Goal: Information Seeking & Learning: Understand process/instructions

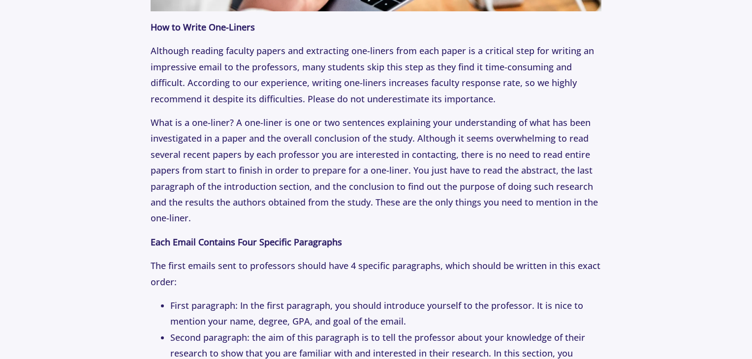
scroll to position [1377, 0]
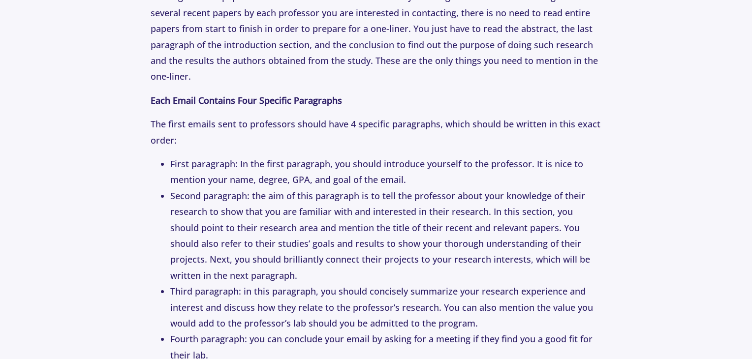
click at [294, 164] on li "First paragraph: In the first paragraph, you should introduce yourself to the p…" at bounding box center [385, 172] width 431 height 32
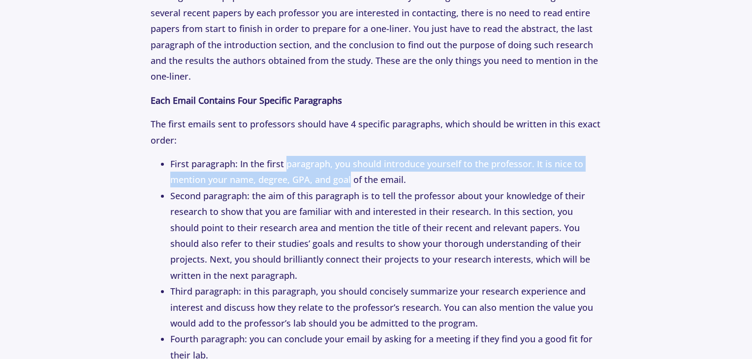
drag, startPoint x: 294, startPoint y: 164, endPoint x: 340, endPoint y: 174, distance: 47.7
click at [340, 174] on li "First paragraph: In the first paragraph, you should introduce yourself to the p…" at bounding box center [385, 172] width 431 height 32
drag, startPoint x: 340, startPoint y: 174, endPoint x: 287, endPoint y: 163, distance: 54.1
click at [287, 163] on li "First paragraph: In the first paragraph, you should introduce yourself to the p…" at bounding box center [385, 172] width 431 height 32
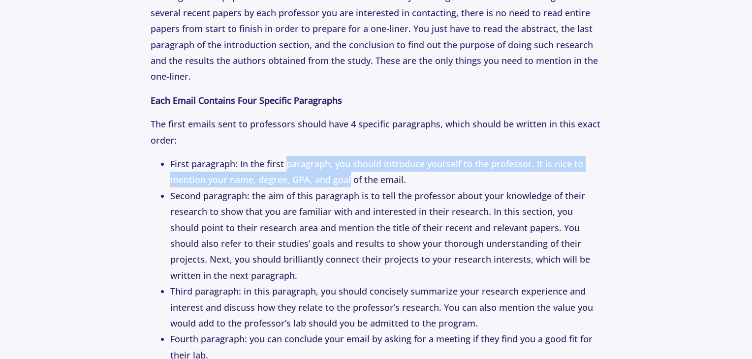
click at [287, 163] on li "First paragraph: In the first paragraph, you should introduce yourself to the p…" at bounding box center [385, 172] width 431 height 32
drag, startPoint x: 287, startPoint y: 163, endPoint x: 343, endPoint y: 177, distance: 57.6
click at [343, 177] on li "First paragraph: In the first paragraph, you should introduce yourself to the p…" at bounding box center [385, 172] width 431 height 32
drag, startPoint x: 343, startPoint y: 177, endPoint x: 280, endPoint y: 160, distance: 65.5
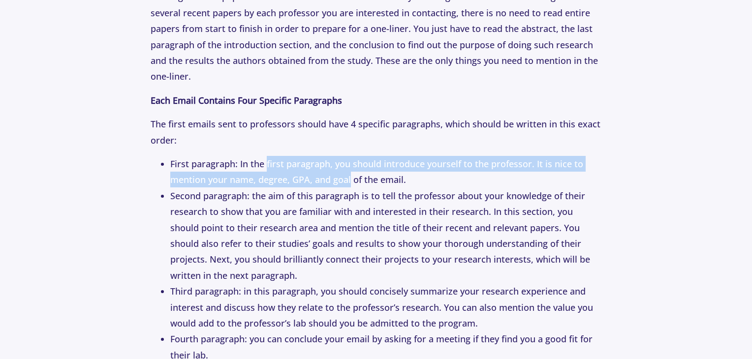
click at [280, 160] on li "First paragraph: In the first paragraph, you should introduce yourself to the p…" at bounding box center [385, 172] width 431 height 32
drag, startPoint x: 280, startPoint y: 160, endPoint x: 316, endPoint y: 176, distance: 39.5
click at [316, 176] on li "First paragraph: In the first paragraph, you should introduce yourself to the p…" at bounding box center [385, 172] width 431 height 32
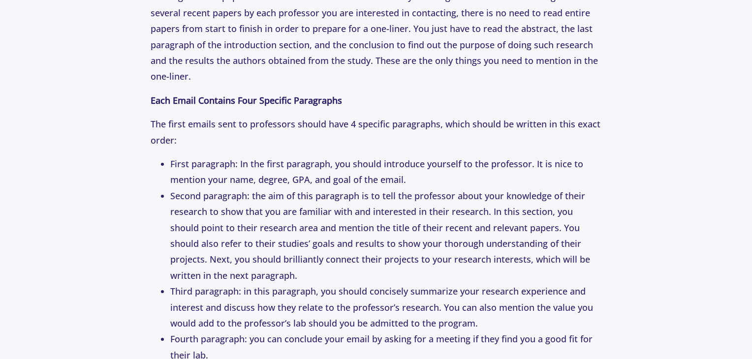
click at [314, 193] on li "Second paragraph: the aim of this paragraph is to tell the professor about your…" at bounding box center [385, 235] width 431 height 95
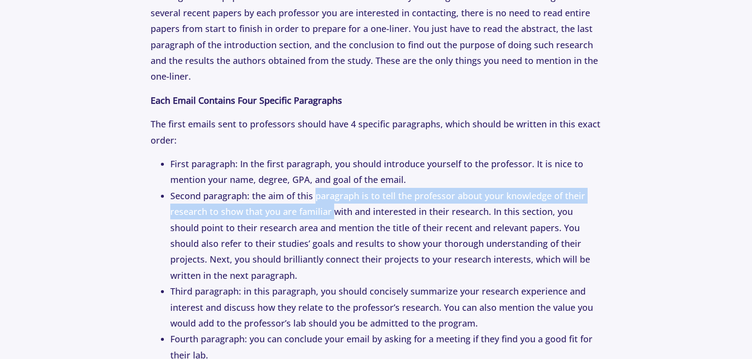
drag, startPoint x: 314, startPoint y: 193, endPoint x: 329, endPoint y: 213, distance: 24.6
click at [329, 213] on li "Second paragraph: the aim of this paragraph is to tell the professor about your…" at bounding box center [385, 235] width 431 height 95
drag, startPoint x: 329, startPoint y: 213, endPoint x: 312, endPoint y: 198, distance: 22.7
click at [312, 198] on li "Second paragraph: the aim of this paragraph is to tell the professor about your…" at bounding box center [385, 235] width 431 height 95
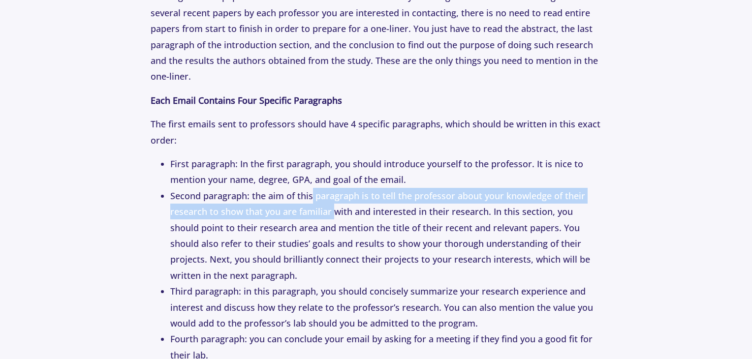
click at [312, 198] on li "Second paragraph: the aim of this paragraph is to tell the professor about your…" at bounding box center [385, 235] width 431 height 95
drag, startPoint x: 312, startPoint y: 198, endPoint x: 437, endPoint y: 215, distance: 126.0
click at [437, 215] on li "Second paragraph: the aim of this paragraph is to tell the professor about your…" at bounding box center [385, 235] width 431 height 95
drag, startPoint x: 437, startPoint y: 215, endPoint x: 273, endPoint y: 200, distance: 164.0
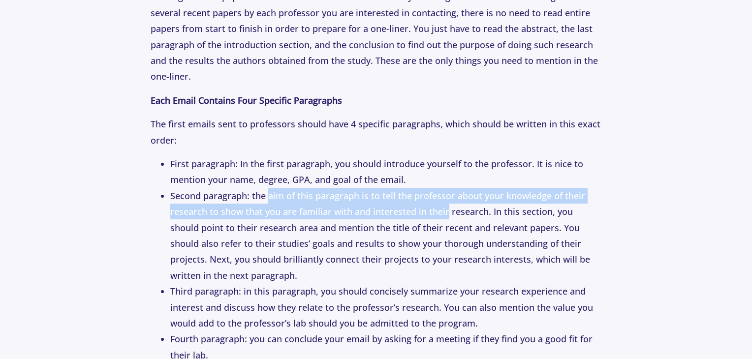
click at [273, 200] on li "Second paragraph: the aim of this paragraph is to tell the professor about your…" at bounding box center [385, 235] width 431 height 95
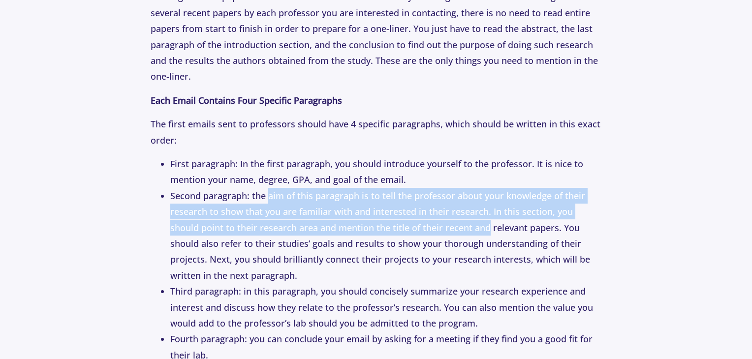
drag, startPoint x: 273, startPoint y: 200, endPoint x: 447, endPoint y: 224, distance: 174.8
click at [447, 224] on li "Second paragraph: the aim of this paragraph is to tell the professor about your…" at bounding box center [385, 235] width 431 height 95
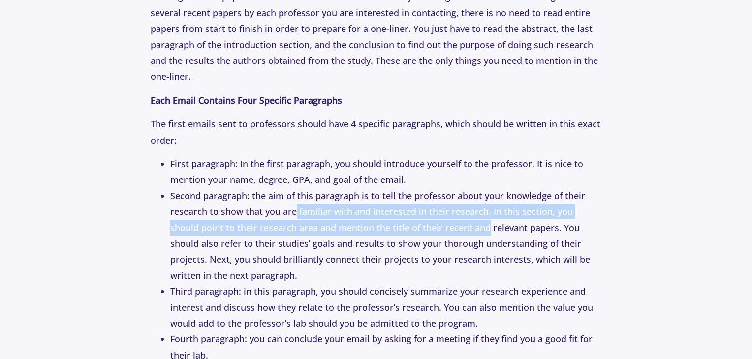
drag, startPoint x: 447, startPoint y: 224, endPoint x: 295, endPoint y: 207, distance: 152.5
click at [295, 207] on li "Second paragraph: the aim of this paragraph is to tell the professor about your…" at bounding box center [385, 235] width 431 height 95
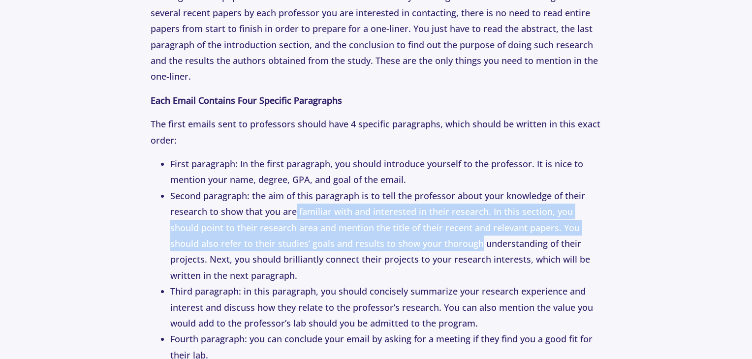
drag, startPoint x: 295, startPoint y: 207, endPoint x: 416, endPoint y: 242, distance: 126.2
click at [416, 242] on li "Second paragraph: the aim of this paragraph is to tell the professor about your…" at bounding box center [385, 235] width 431 height 95
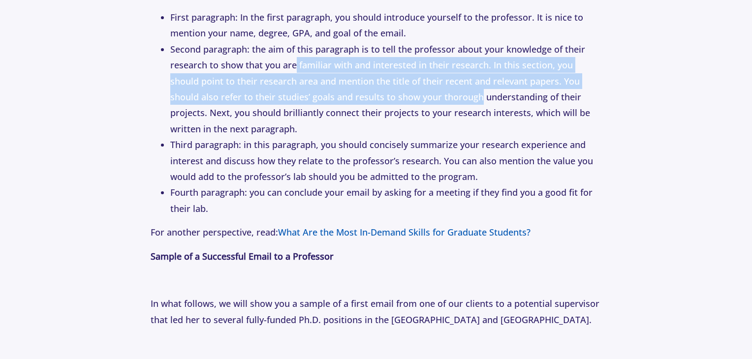
scroll to position [1525, 0]
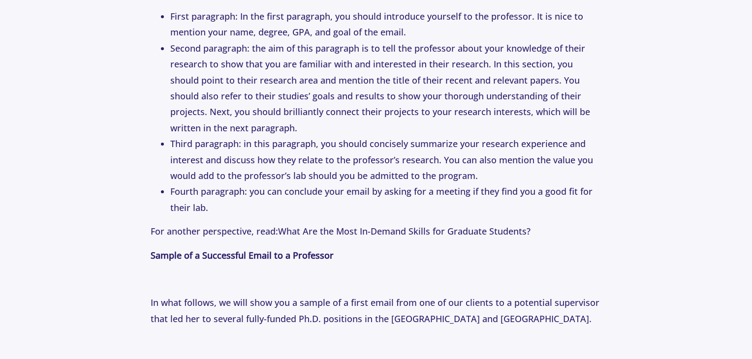
click at [433, 174] on li "Third paragraph: in this paragraph, you should concisely summarize your researc…" at bounding box center [385, 160] width 431 height 48
click at [436, 170] on li "Third paragraph: in this paragraph, you should concisely summarize your researc…" at bounding box center [385, 160] width 431 height 48
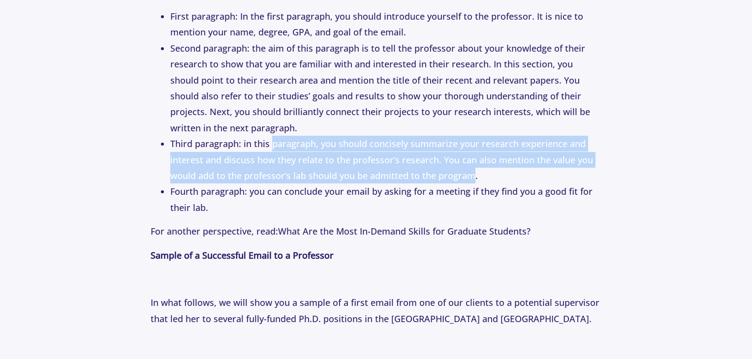
drag, startPoint x: 436, startPoint y: 170, endPoint x: 293, endPoint y: 140, distance: 146.1
click at [293, 140] on li "Third paragraph: in this paragraph, you should concisely summarize your researc…" at bounding box center [385, 160] width 431 height 48
drag, startPoint x: 293, startPoint y: 140, endPoint x: 368, endPoint y: 173, distance: 81.5
click at [368, 173] on li "Third paragraph: in this paragraph, you should concisely summarize your researc…" at bounding box center [385, 160] width 431 height 48
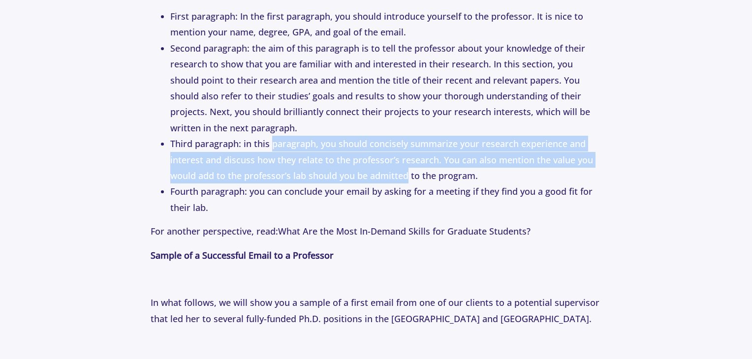
click at [368, 173] on li "Third paragraph: in this paragraph, you should concisely summarize your researc…" at bounding box center [385, 160] width 431 height 48
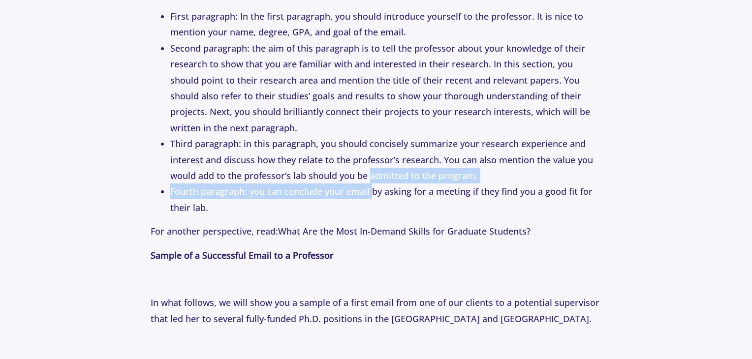
drag, startPoint x: 368, startPoint y: 173, endPoint x: 369, endPoint y: 192, distance: 19.7
click at [369, 192] on ul "First paragraph: In the first paragraph, you should introduce yourself to the p…" at bounding box center [376, 111] width 451 height 207
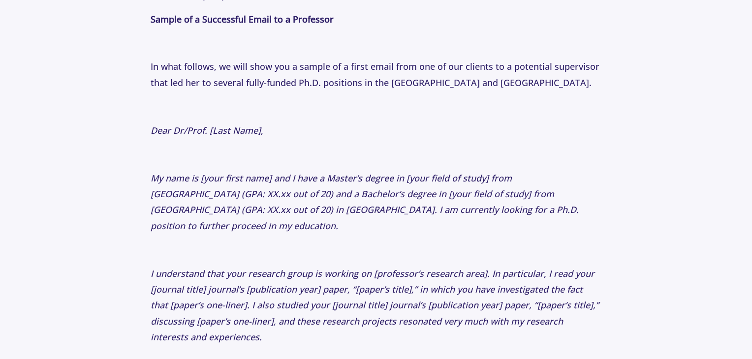
scroll to position [1765, 0]
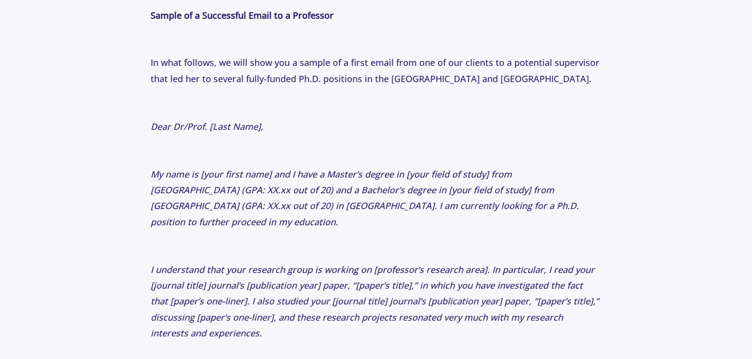
click at [310, 169] on icon "My name is [your first name] and I have a Master’s degree in [your field of stu…" at bounding box center [365, 198] width 428 height 60
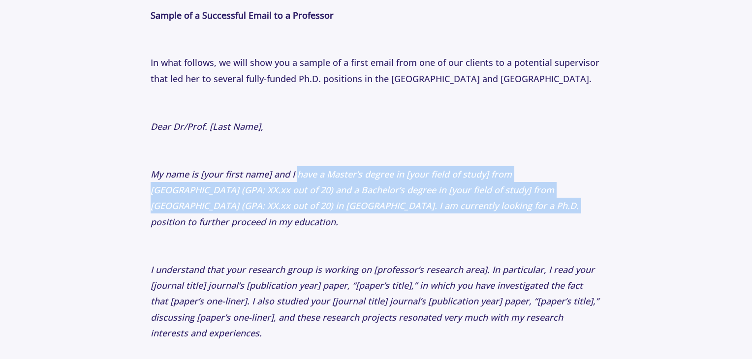
drag, startPoint x: 310, startPoint y: 169, endPoint x: 362, endPoint y: 206, distance: 63.1
click at [362, 206] on icon "My name is [your first name] and I have a Master’s degree in [your field of stu…" at bounding box center [365, 198] width 428 height 60
drag, startPoint x: 362, startPoint y: 206, endPoint x: 303, endPoint y: 176, distance: 65.8
click at [303, 176] on icon "My name is [your first name] and I have a Master’s degree in [your field of stu…" at bounding box center [365, 198] width 428 height 60
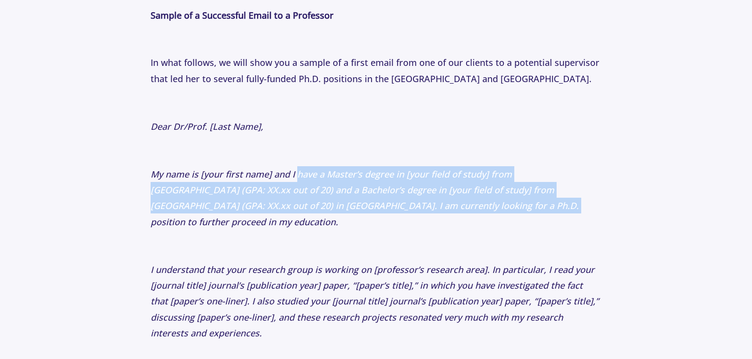
click at [303, 176] on icon "My name is [your first name] and I have a Master’s degree in [your field of stu…" at bounding box center [365, 198] width 428 height 60
drag, startPoint x: 303, startPoint y: 176, endPoint x: 335, endPoint y: 200, distance: 40.7
click at [335, 200] on icon "My name is [your first name] and I have a Master’s degree in [your field of stu…" at bounding box center [365, 198] width 428 height 60
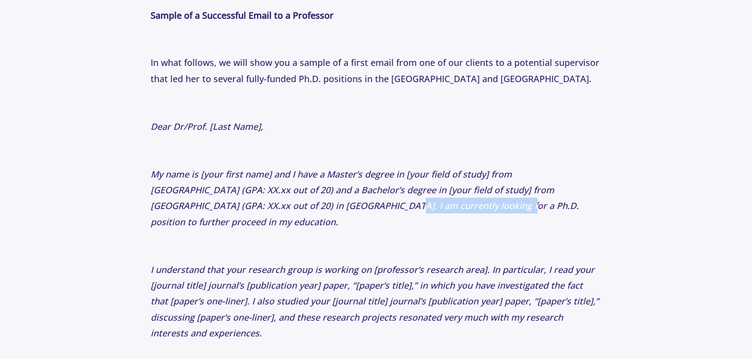
drag, startPoint x: 335, startPoint y: 200, endPoint x: 238, endPoint y: 205, distance: 98.0
click at [238, 205] on icon "My name is [your first name] and I have a Master’s degree in [your field of stu…" at bounding box center [365, 198] width 428 height 60
drag, startPoint x: 238, startPoint y: 205, endPoint x: 472, endPoint y: 212, distance: 234.2
click at [472, 212] on p "My name is [your first name] and I have a Master’s degree in [your field of stu…" at bounding box center [376, 198] width 451 height 64
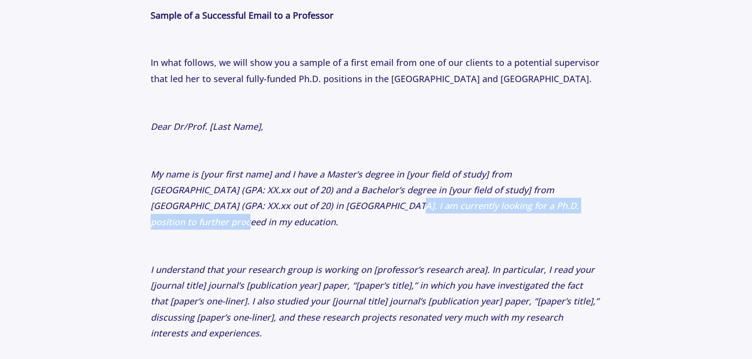
click at [472, 212] on p "My name is [your first name] and I have a Master’s degree in [your field of stu…" at bounding box center [376, 198] width 451 height 64
drag, startPoint x: 472, startPoint y: 212, endPoint x: 177, endPoint y: 210, distance: 294.6
click at [177, 210] on p "My name is [your first name] and I have a Master’s degree in [your field of stu…" at bounding box center [376, 198] width 451 height 64
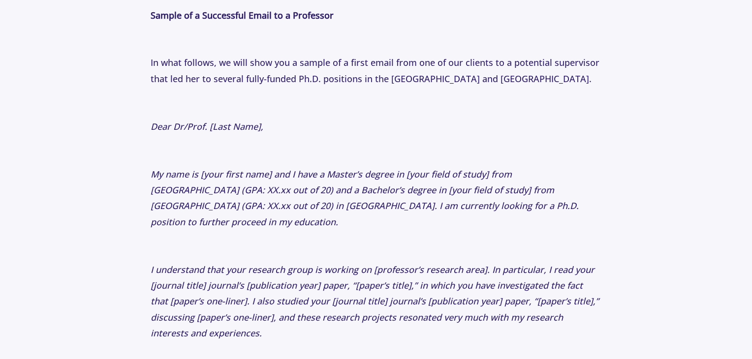
click at [172, 207] on icon "My name is [your first name] and I have a Master’s degree in [your field of stu…" at bounding box center [365, 198] width 428 height 60
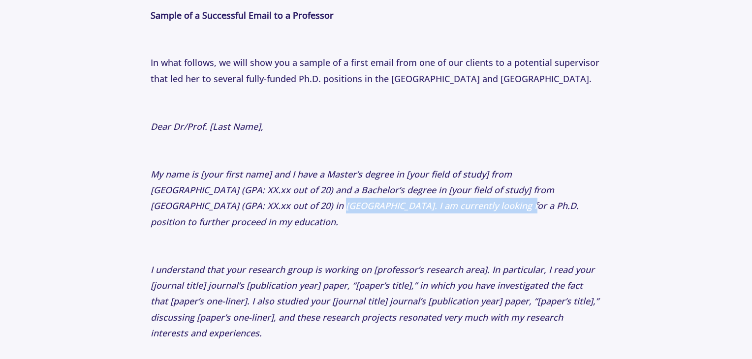
drag, startPoint x: 172, startPoint y: 207, endPoint x: 318, endPoint y: 207, distance: 145.6
click at [318, 207] on icon "My name is [your first name] and I have a Master’s degree in [your field of stu…" at bounding box center [365, 198] width 428 height 60
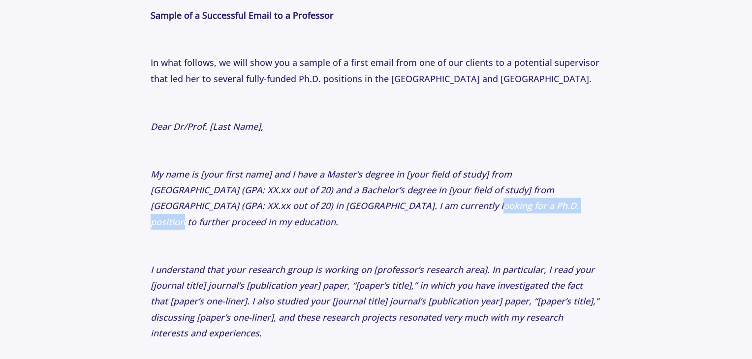
drag, startPoint x: 318, startPoint y: 207, endPoint x: 419, endPoint y: 205, distance: 100.9
click at [419, 205] on icon "My name is [your first name] and I have a Master’s degree in [your field of stu…" at bounding box center [365, 198] width 428 height 60
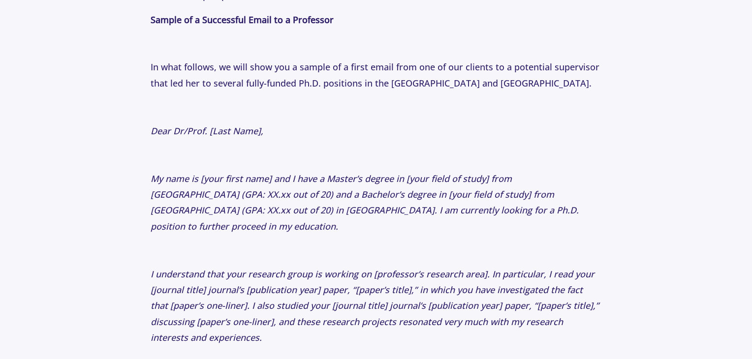
click at [315, 179] on icon "My name is [your first name] and I have a Master’s degree in [your field of stu…" at bounding box center [365, 203] width 428 height 60
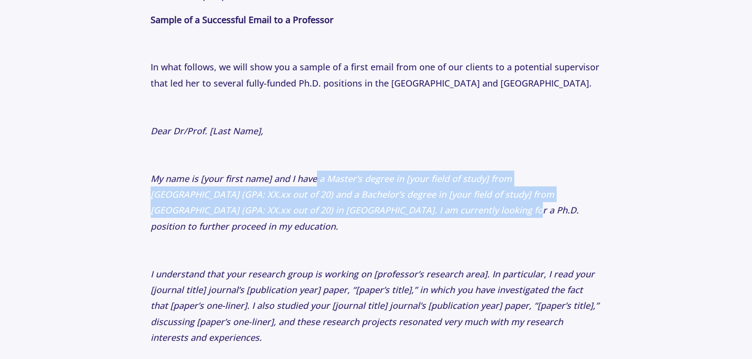
drag, startPoint x: 315, startPoint y: 179, endPoint x: 344, endPoint y: 208, distance: 41.4
click at [344, 208] on icon "My name is [your first name] and I have a Master’s degree in [your field of stu…" at bounding box center [365, 203] width 428 height 60
drag, startPoint x: 344, startPoint y: 208, endPoint x: 278, endPoint y: 172, distance: 74.8
click at [278, 173] on icon "My name is [your first name] and I have a Master’s degree in [your field of stu…" at bounding box center [365, 203] width 428 height 60
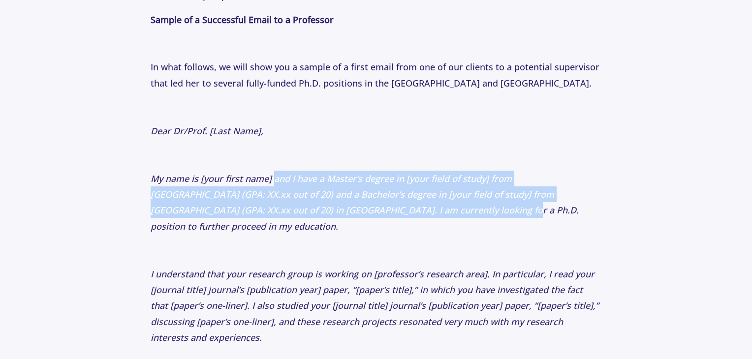
click at [278, 173] on icon "My name is [your first name] and I have a Master’s degree in [your field of stu…" at bounding box center [365, 203] width 428 height 60
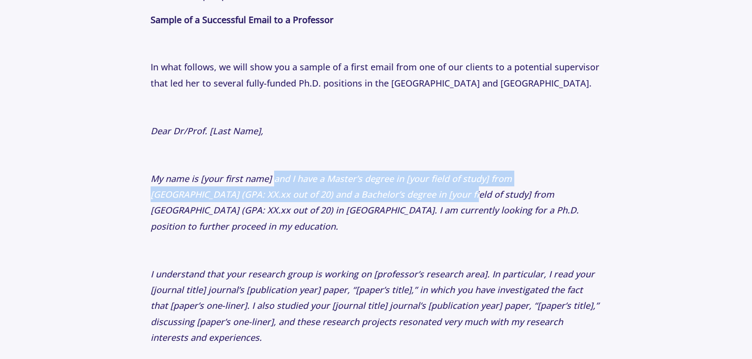
drag, startPoint x: 278, startPoint y: 172, endPoint x: 363, endPoint y: 201, distance: 89.4
click at [363, 201] on p "My name is [your first name] and I have a Master’s degree in [your field of stu…" at bounding box center [376, 203] width 451 height 64
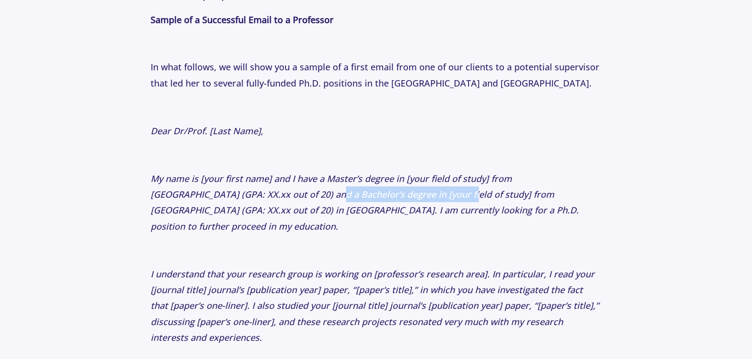
drag, startPoint x: 363, startPoint y: 201, endPoint x: 238, endPoint y: 186, distance: 125.8
click at [238, 186] on p "My name is [your first name] and I have a Master’s degree in [your field of stu…" at bounding box center [376, 203] width 451 height 64
drag, startPoint x: 238, startPoint y: 186, endPoint x: 310, endPoint y: 189, distance: 71.9
click at [310, 189] on p "My name is [your first name] and I have a Master’s degree in [your field of stu…" at bounding box center [376, 203] width 451 height 64
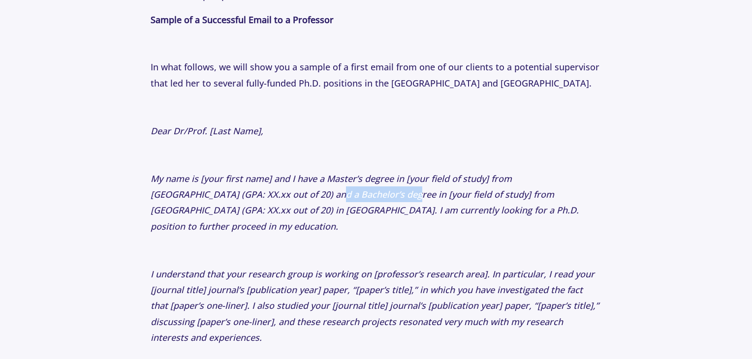
click at [310, 189] on icon "My name is [your first name] and I have a Master’s degree in [your field of stu…" at bounding box center [365, 203] width 428 height 60
drag, startPoint x: 310, startPoint y: 189, endPoint x: 367, endPoint y: 191, distance: 57.6
click at [367, 191] on icon "My name is [your first name] and I have a Master’s degree in [your field of stu…" at bounding box center [365, 203] width 428 height 60
drag, startPoint x: 367, startPoint y: 191, endPoint x: 288, endPoint y: 189, distance: 79.7
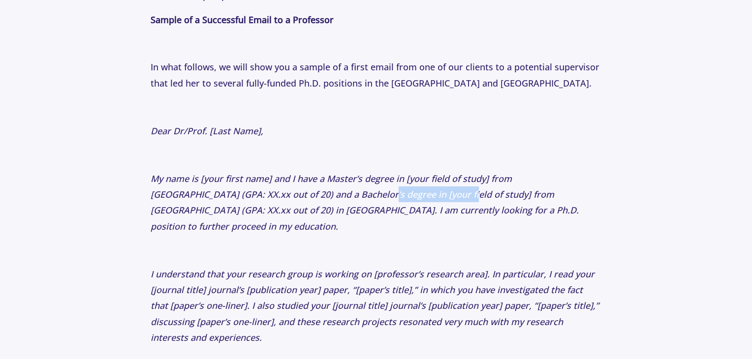
click at [288, 189] on icon "My name is [your first name] and I have a Master’s degree in [your field of stu…" at bounding box center [365, 203] width 428 height 60
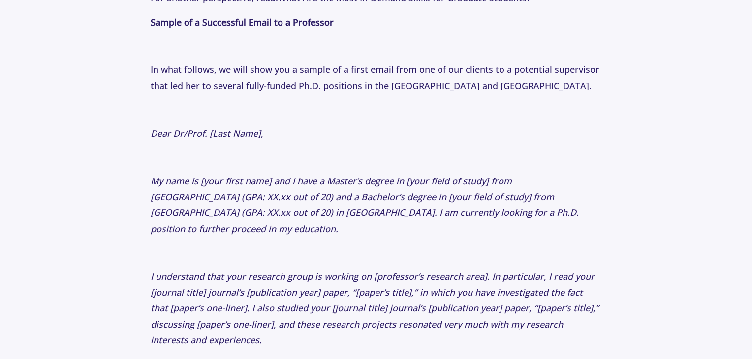
scroll to position [1755, 0]
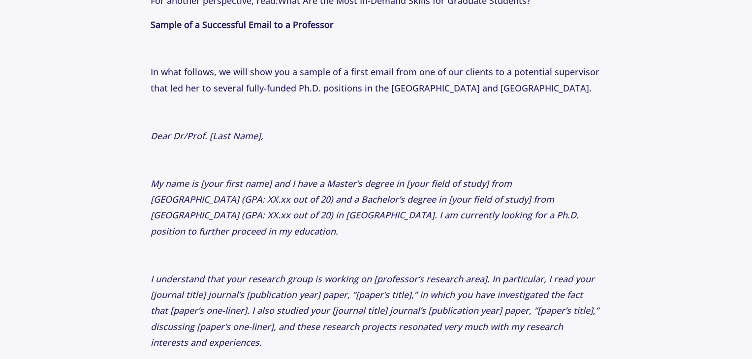
click at [309, 182] on icon "My name is [your first name] and I have a Master’s degree in [your field of stu…" at bounding box center [365, 208] width 428 height 60
drag, startPoint x: 309, startPoint y: 182, endPoint x: 379, endPoint y: 186, distance: 69.5
click at [379, 186] on icon "My name is [your first name] and I have a Master’s degree in [your field of stu…" at bounding box center [365, 208] width 428 height 60
drag, startPoint x: 379, startPoint y: 186, endPoint x: 283, endPoint y: 185, distance: 95.9
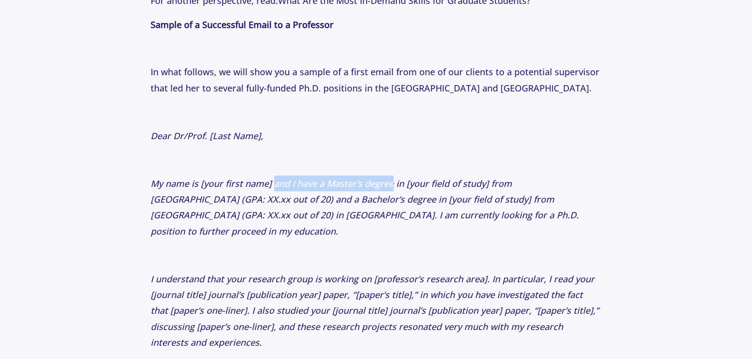
click at [283, 185] on icon "My name is [your first name] and I have a Master’s degree in [your field of stu…" at bounding box center [365, 208] width 428 height 60
drag, startPoint x: 283, startPoint y: 185, endPoint x: 331, endPoint y: 187, distance: 47.8
click at [331, 187] on icon "My name is [your first name] and I have a Master’s degree in [your field of stu…" at bounding box center [365, 208] width 428 height 60
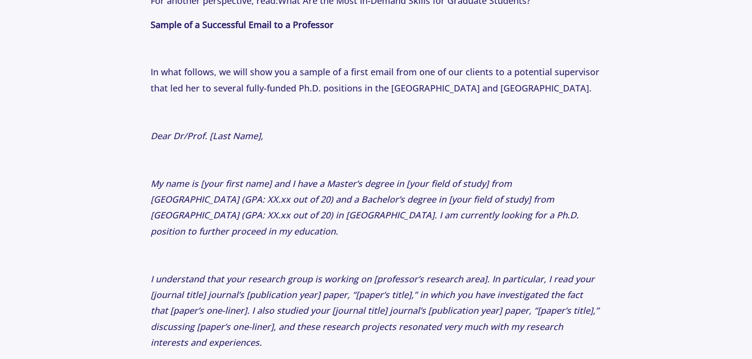
click at [291, 181] on icon "My name is [your first name] and I have a Master’s degree in [your field of stu…" at bounding box center [365, 208] width 428 height 60
drag, startPoint x: 291, startPoint y: 181, endPoint x: 360, endPoint y: 183, distance: 69.4
click at [360, 183] on icon "My name is [your first name] and I have a Master’s degree in [your field of stu…" at bounding box center [365, 208] width 428 height 60
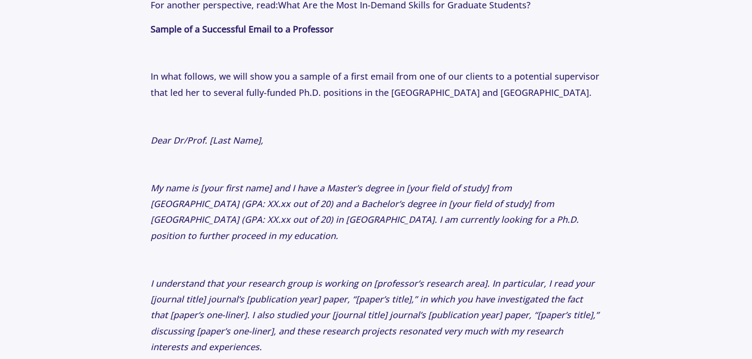
scroll to position [1746, 0]
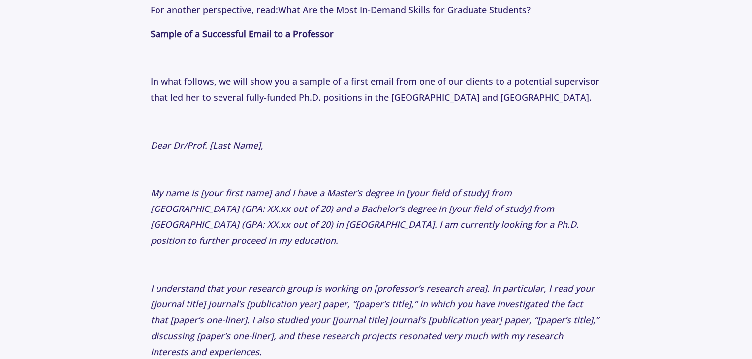
click at [203, 199] on p "My name is [your first name] and I have a Master’s degree in [your field of stu…" at bounding box center [376, 217] width 451 height 64
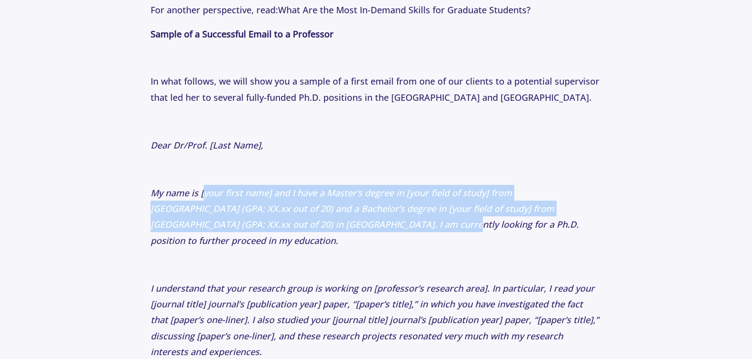
drag, startPoint x: 203, startPoint y: 199, endPoint x: 285, endPoint y: 229, distance: 87.4
click at [285, 229] on p "My name is [your first name] and I have a Master’s degree in [your field of stu…" at bounding box center [376, 217] width 451 height 64
click at [285, 229] on icon "My name is [your first name] and I have a Master’s degree in [your field of stu…" at bounding box center [365, 217] width 428 height 60
drag, startPoint x: 285, startPoint y: 229, endPoint x: 217, endPoint y: 192, distance: 77.5
click at [217, 192] on icon "My name is [your first name] and I have a Master’s degree in [your field of stu…" at bounding box center [365, 217] width 428 height 60
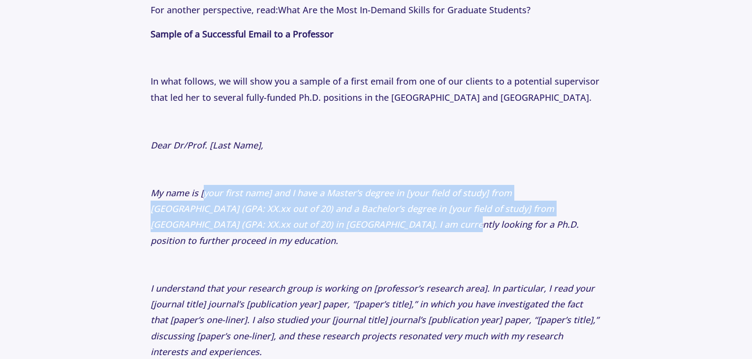
click at [217, 192] on icon "My name is [your first name] and I have a Master’s degree in [your field of stu…" at bounding box center [365, 217] width 428 height 60
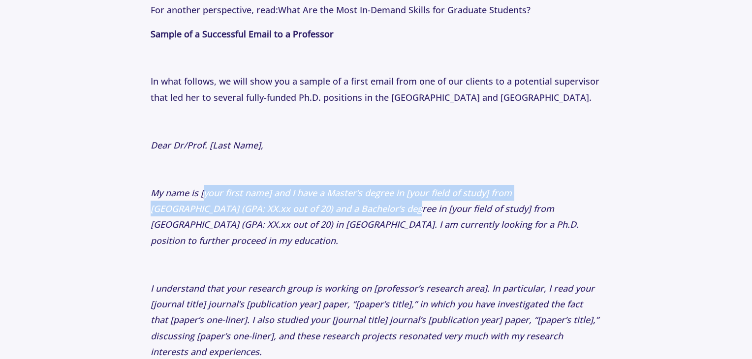
drag, startPoint x: 217, startPoint y: 192, endPoint x: 292, endPoint y: 206, distance: 76.4
click at [292, 206] on icon "My name is [your first name] and I have a Master’s degree in [your field of stu…" at bounding box center [365, 217] width 428 height 60
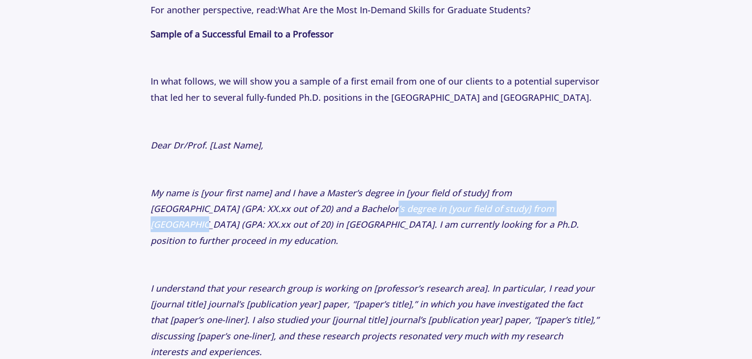
drag, startPoint x: 292, startPoint y: 206, endPoint x: 455, endPoint y: 211, distance: 162.9
click at [455, 211] on icon "My name is [your first name] and I have a Master’s degree in [your field of stu…" at bounding box center [365, 217] width 428 height 60
drag, startPoint x: 455, startPoint y: 211, endPoint x: 323, endPoint y: 206, distance: 132.4
click at [323, 206] on icon "My name is [your first name] and I have a Master’s degree in [your field of stu…" at bounding box center [365, 217] width 428 height 60
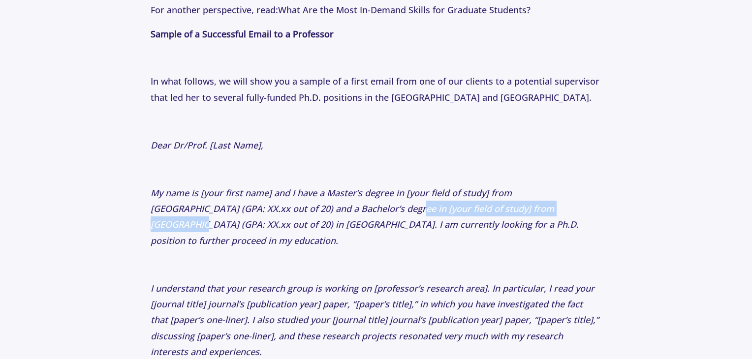
click at [323, 206] on icon "My name is [your first name] and I have a Master’s degree in [your field of stu…" at bounding box center [365, 217] width 428 height 60
drag, startPoint x: 323, startPoint y: 206, endPoint x: 435, endPoint y: 210, distance: 112.2
click at [435, 210] on icon "My name is [your first name] and I have a Master’s degree in [your field of stu…" at bounding box center [365, 217] width 428 height 60
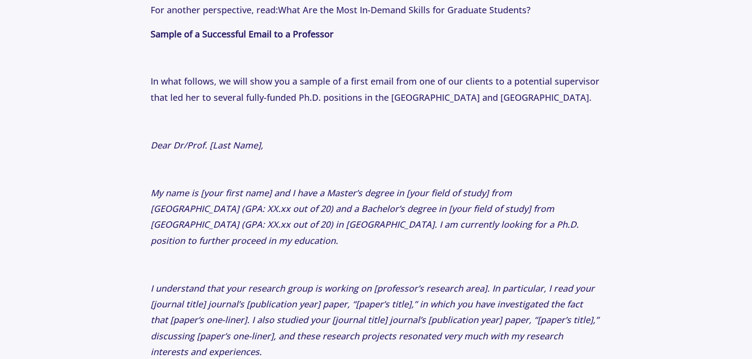
click at [435, 210] on icon "My name is [your first name] and I have a Master’s degree in [your field of stu…" at bounding box center [365, 217] width 428 height 60
click at [411, 11] on link "What Are the Most In-Demand Skills for Graduate Students?" at bounding box center [404, 10] width 252 height 12
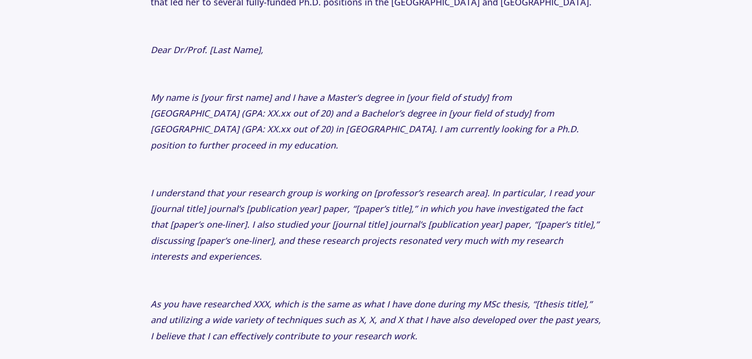
scroll to position [1789, 0]
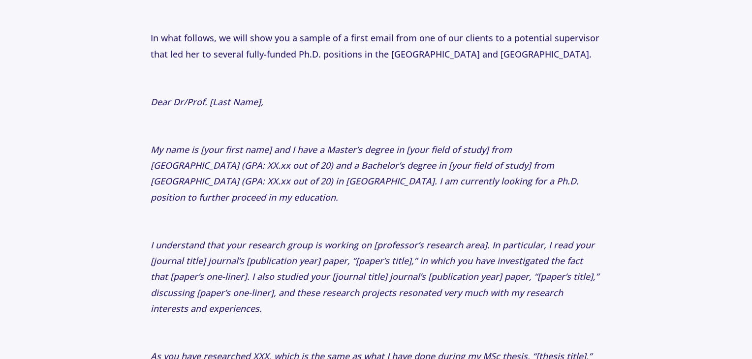
click at [411, 168] on icon "My name is [your first name] and I have a Master’s degree in [your field of stu…" at bounding box center [365, 174] width 428 height 60
drag, startPoint x: 411, startPoint y: 168, endPoint x: 342, endPoint y: 158, distance: 69.6
click at [342, 158] on icon "My name is [your first name] and I have a Master’s degree in [your field of stu…" at bounding box center [365, 174] width 428 height 60
drag, startPoint x: 342, startPoint y: 158, endPoint x: 445, endPoint y: 165, distance: 102.6
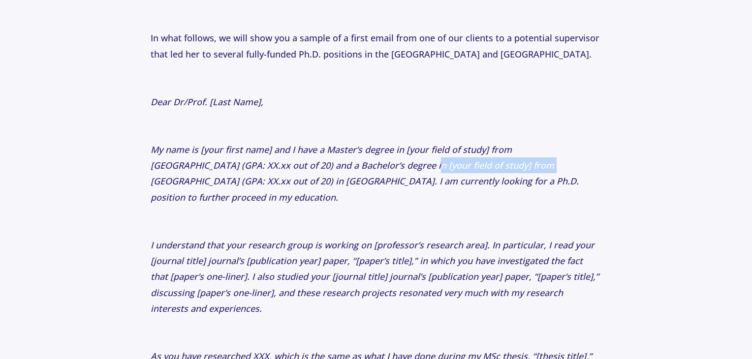
click at [445, 165] on icon "My name is [your first name] and I have a Master’s degree in [your field of stu…" at bounding box center [365, 174] width 428 height 60
click at [423, 164] on icon "My name is [your first name] and I have a Master’s degree in [your field of stu…" at bounding box center [365, 174] width 428 height 60
drag, startPoint x: 423, startPoint y: 164, endPoint x: 474, endPoint y: 162, distance: 51.7
click at [474, 162] on icon "My name is [your first name] and I have a Master’s degree in [your field of stu…" at bounding box center [365, 174] width 428 height 60
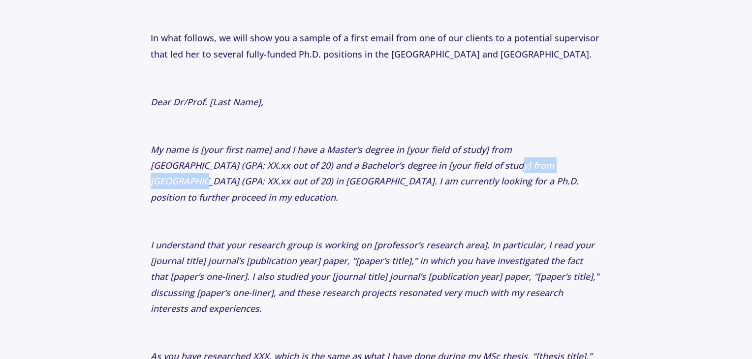
click at [474, 162] on icon "My name is [your first name] and I have a Master’s degree in [your field of stu…" at bounding box center [365, 174] width 428 height 60
drag, startPoint x: 474, startPoint y: 162, endPoint x: 431, endPoint y: 162, distance: 43.3
click at [431, 162] on icon "My name is [your first name] and I have a Master’s degree in [your field of stu…" at bounding box center [365, 174] width 428 height 60
click at [331, 176] on icon "My name is [your first name] and I have a Master’s degree in [your field of stu…" at bounding box center [365, 174] width 428 height 60
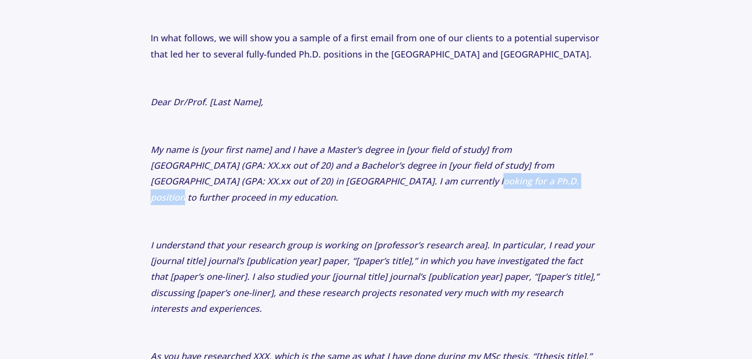
drag, startPoint x: 331, startPoint y: 176, endPoint x: 419, endPoint y: 185, distance: 88.6
click at [419, 185] on icon "My name is [your first name] and I have a Master’s degree in [your field of stu…" at bounding box center [365, 174] width 428 height 60
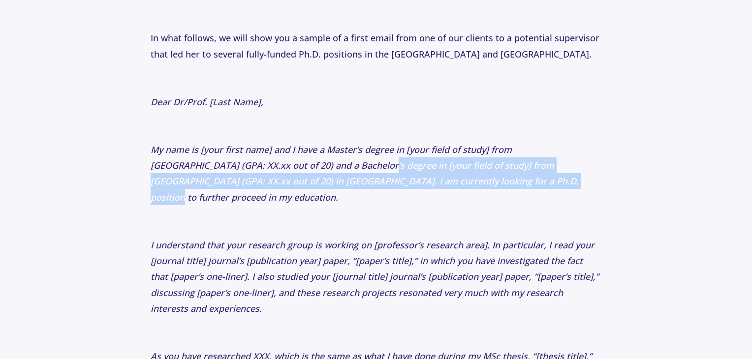
drag, startPoint x: 419, startPoint y: 185, endPoint x: 310, endPoint y: 168, distance: 109.6
click at [310, 168] on icon "My name is [your first name] and I have a Master’s degree in [your field of stu…" at bounding box center [365, 174] width 428 height 60
drag, startPoint x: 310, startPoint y: 168, endPoint x: 357, endPoint y: 176, distance: 48.0
click at [357, 176] on icon "My name is [your first name] and I have a Master’s degree in [your field of stu…" at bounding box center [365, 174] width 428 height 60
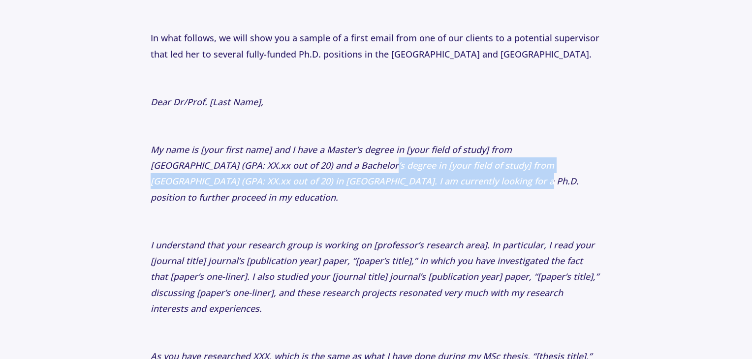
click at [357, 176] on icon "My name is [your first name] and I have a Master’s degree in [your field of stu…" at bounding box center [365, 174] width 428 height 60
drag, startPoint x: 357, startPoint y: 176, endPoint x: 286, endPoint y: 160, distance: 73.1
click at [286, 160] on icon "My name is [your first name] and I have a Master’s degree in [your field of stu…" at bounding box center [365, 174] width 428 height 60
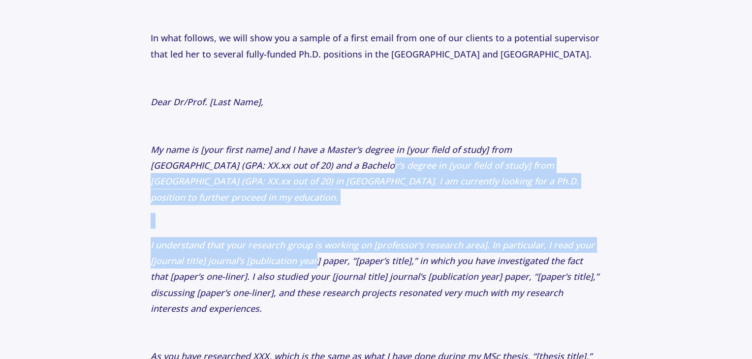
drag, startPoint x: 286, startPoint y: 160, endPoint x: 303, endPoint y: 238, distance: 79.6
click at [303, 238] on p "If you're exploring this topic, also check out: Letters of Recommendation: How …" at bounding box center [376, 105] width 451 height 2713
click at [303, 239] on icon "I understand that your research group is working on [professor’s research area]…" at bounding box center [375, 277] width 448 height 76
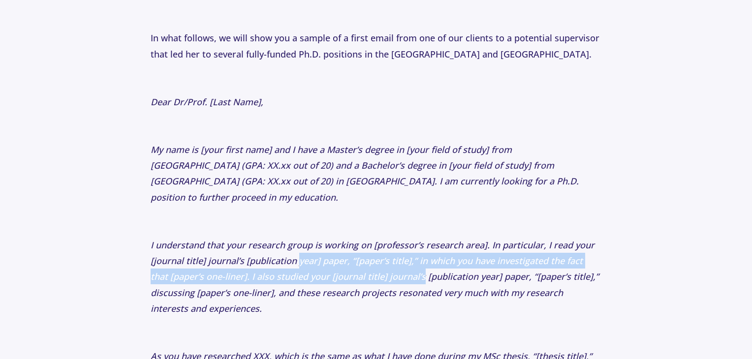
drag, startPoint x: 303, startPoint y: 238, endPoint x: 372, endPoint y: 257, distance: 71.5
click at [372, 257] on icon "I understand that your research group is working on [professor’s research area]…" at bounding box center [375, 277] width 448 height 76
drag, startPoint x: 372, startPoint y: 257, endPoint x: 205, endPoint y: 245, distance: 167.6
click at [205, 245] on icon "I understand that your research group is working on [professor’s research area]…" at bounding box center [375, 277] width 448 height 76
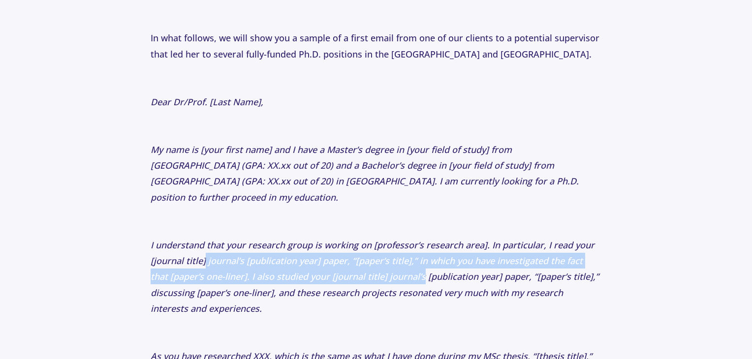
click at [205, 245] on icon "I understand that your research group is working on [professor’s research area]…" at bounding box center [375, 277] width 448 height 76
drag, startPoint x: 205, startPoint y: 245, endPoint x: 286, endPoint y: 258, distance: 82.6
click at [286, 258] on icon "I understand that your research group is working on [professor’s research area]…" at bounding box center [375, 277] width 448 height 76
drag, startPoint x: 286, startPoint y: 258, endPoint x: 231, endPoint y: 243, distance: 57.2
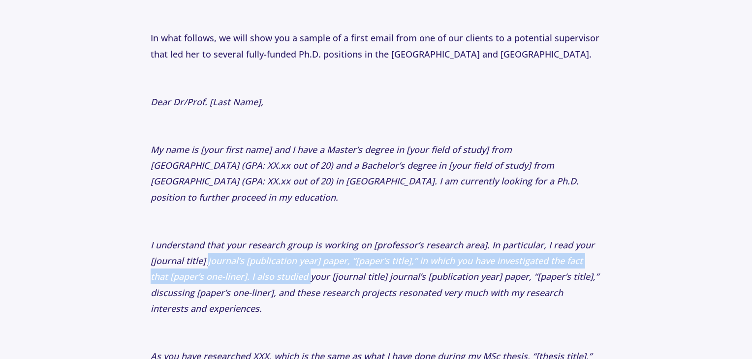
click at [231, 243] on icon "I understand that your research group is working on [professor’s research area]…" at bounding box center [375, 277] width 448 height 76
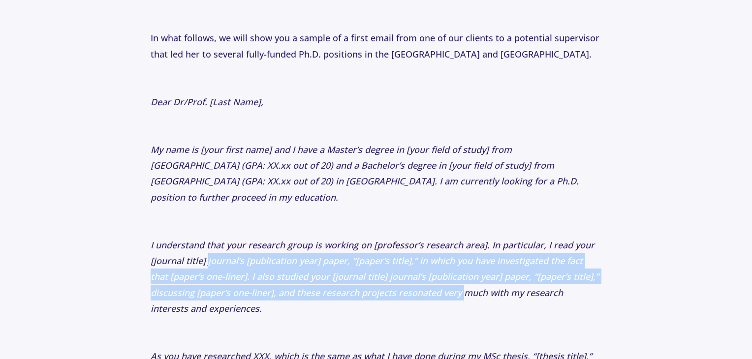
drag, startPoint x: 231, startPoint y: 243, endPoint x: 459, endPoint y: 270, distance: 229.8
click at [459, 270] on icon "I understand that your research group is working on [professor’s research area]…" at bounding box center [375, 277] width 448 height 76
drag, startPoint x: 459, startPoint y: 270, endPoint x: 230, endPoint y: 242, distance: 230.9
click at [230, 242] on icon "I understand that your research group is working on [professor’s research area]…" at bounding box center [375, 277] width 448 height 76
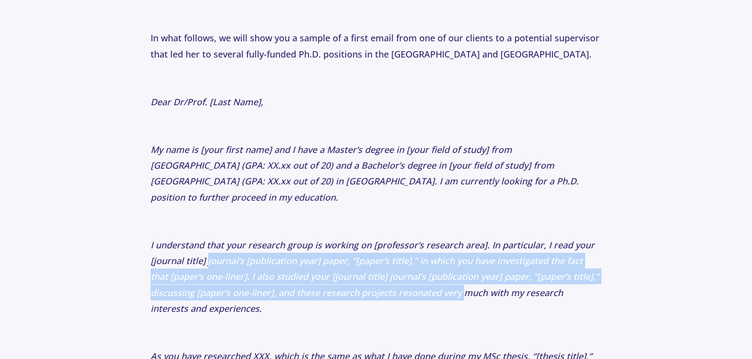
click at [230, 242] on icon "I understand that your research group is working on [professor’s research area]…" at bounding box center [375, 277] width 448 height 76
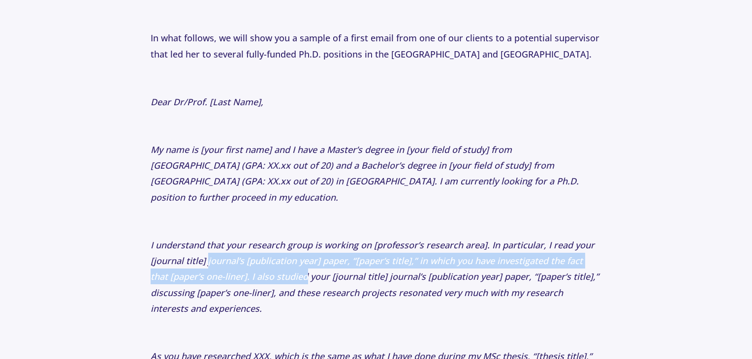
drag, startPoint x: 230, startPoint y: 242, endPoint x: 260, endPoint y: 256, distance: 32.8
click at [260, 256] on icon "I understand that your research group is working on [professor’s research area]…" at bounding box center [375, 277] width 448 height 76
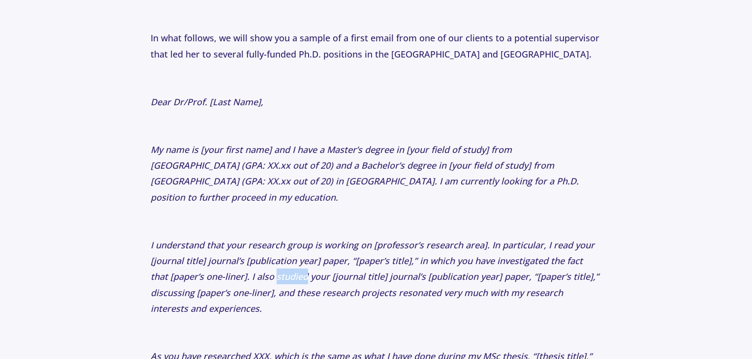
click at [263, 256] on icon "I understand that your research group is working on [professor’s research area]…" at bounding box center [375, 277] width 448 height 76
click at [260, 257] on icon "I understand that your research group is working on [professor’s research area]…" at bounding box center [375, 277] width 448 height 76
click at [263, 257] on icon "I understand that your research group is working on [professor’s research area]…" at bounding box center [375, 277] width 448 height 76
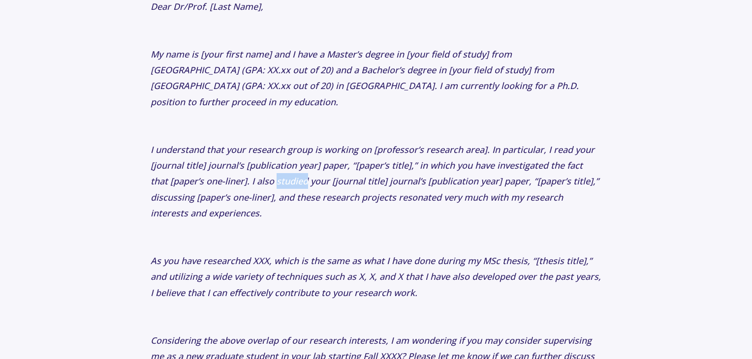
scroll to position [1888, 0]
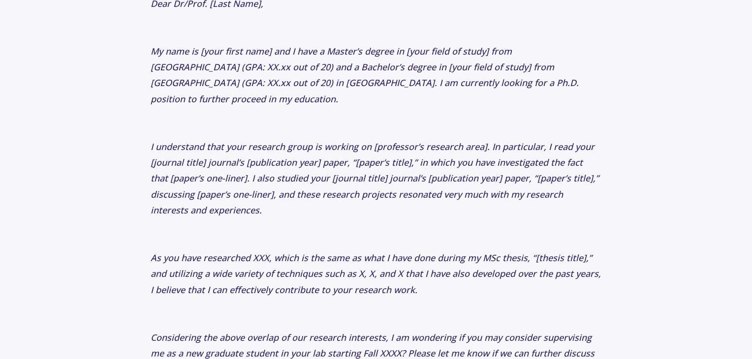
click at [256, 252] on icon "As you have researched XXX, which is the same as what I have done during my MSc…" at bounding box center [376, 274] width 450 height 44
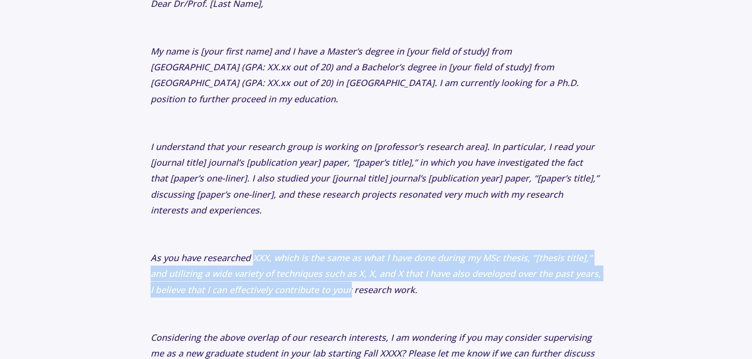
drag, startPoint x: 256, startPoint y: 241, endPoint x: 336, endPoint y: 280, distance: 89.1
click at [336, 280] on p "As you have researched XXX, which is the same as what I have done during my MSc…" at bounding box center [376, 274] width 451 height 48
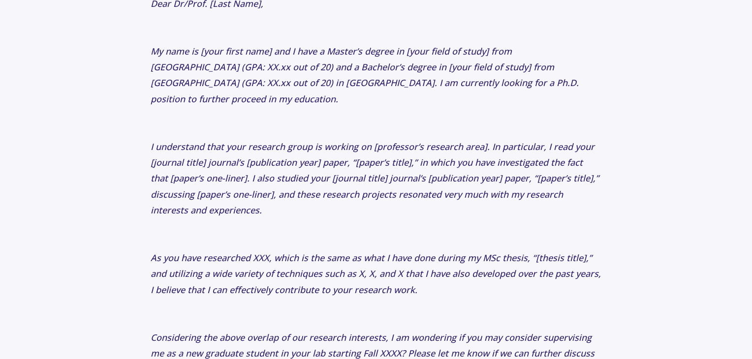
click at [338, 273] on icon "As you have researched XXX, which is the same as what I have done during my MSc…" at bounding box center [376, 274] width 450 height 44
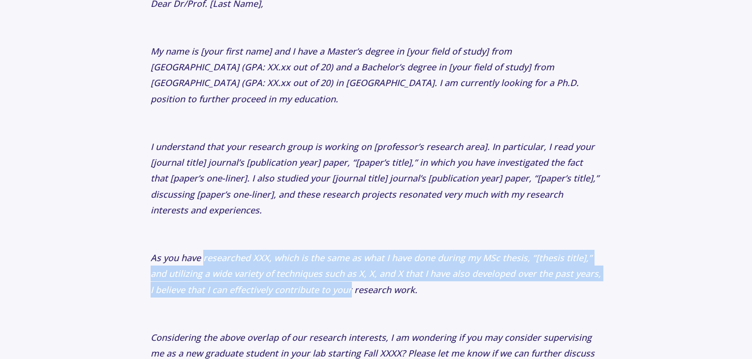
drag, startPoint x: 338, startPoint y: 273, endPoint x: 230, endPoint y: 245, distance: 111.4
click at [230, 252] on icon "As you have researched XXX, which is the same as what I have done during my MSc…" at bounding box center [376, 274] width 450 height 44
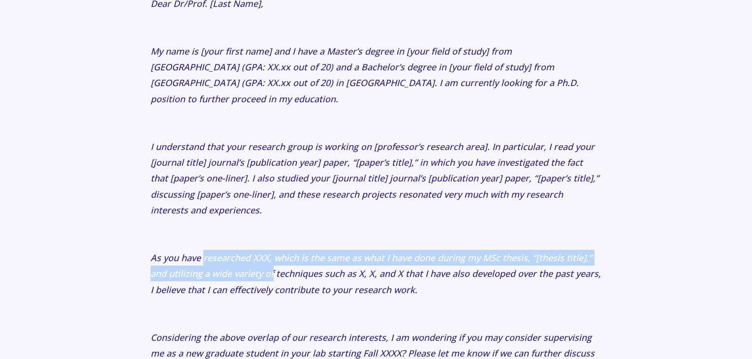
drag, startPoint x: 230, startPoint y: 245, endPoint x: 271, endPoint y: 250, distance: 40.7
click at [271, 252] on icon "As you have researched XXX, which is the same as what I have done during my MSc…" at bounding box center [376, 274] width 450 height 44
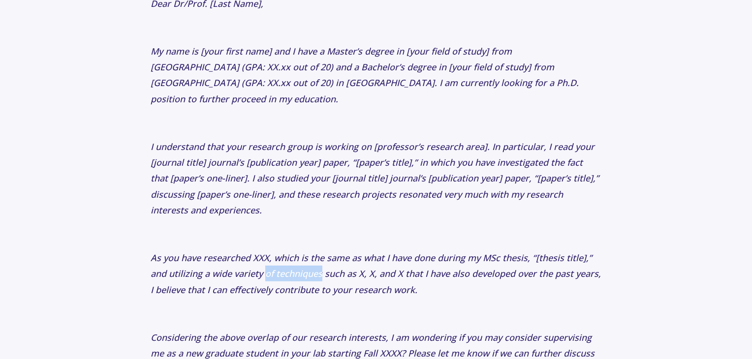
drag, startPoint x: 271, startPoint y: 250, endPoint x: 297, endPoint y: 260, distance: 28.3
click at [297, 260] on icon "As you have researched XXX, which is the same as what I have done during my MSc…" at bounding box center [376, 274] width 450 height 44
drag, startPoint x: 297, startPoint y: 260, endPoint x: 301, endPoint y: 264, distance: 5.2
click at [301, 264] on p "As you have researched XXX, which is the same as what I have done during my MSc…" at bounding box center [376, 274] width 451 height 48
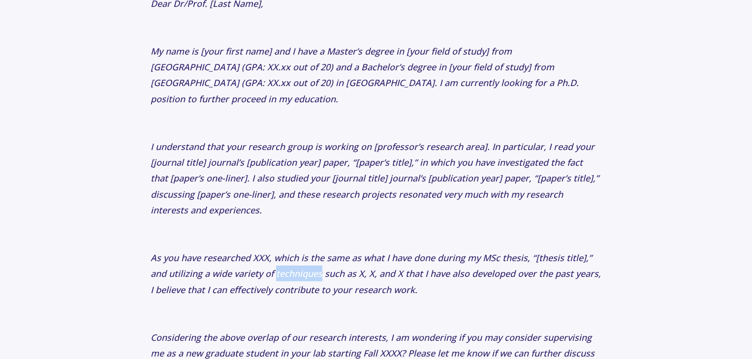
click at [301, 264] on p "As you have researched XXX, which is the same as what I have done during my MSc…" at bounding box center [376, 274] width 451 height 48
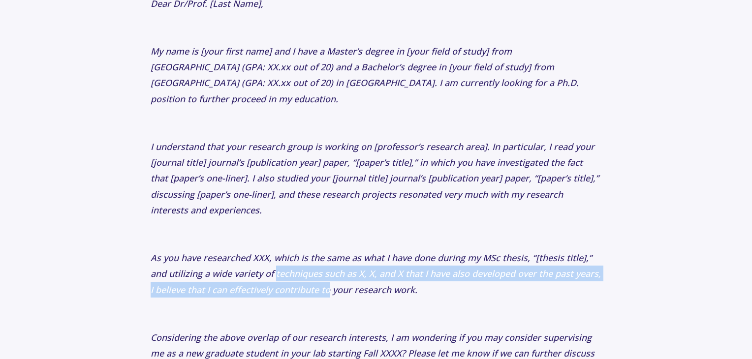
drag, startPoint x: 301, startPoint y: 264, endPoint x: 319, endPoint y: 272, distance: 20.1
click at [319, 272] on p "As you have researched XXX, which is the same as what I have done during my MSc…" at bounding box center [376, 274] width 451 height 48
click at [319, 272] on icon "As you have researched XXX, which is the same as what I have done during my MSc…" at bounding box center [376, 274] width 450 height 44
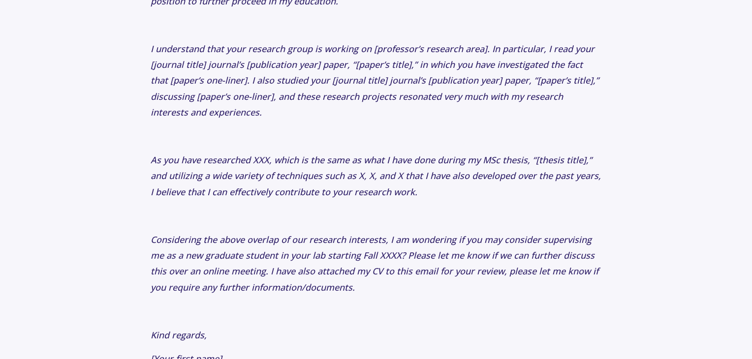
scroll to position [1986, 0]
click at [226, 233] on icon "Considering the above overlap of our research interests, I am wondering if you …" at bounding box center [375, 263] width 448 height 60
drag, startPoint x: 226, startPoint y: 221, endPoint x: 328, endPoint y: 225, distance: 101.4
click at [328, 233] on icon "Considering the above overlap of our research interests, I am wondering if you …" at bounding box center [375, 263] width 448 height 60
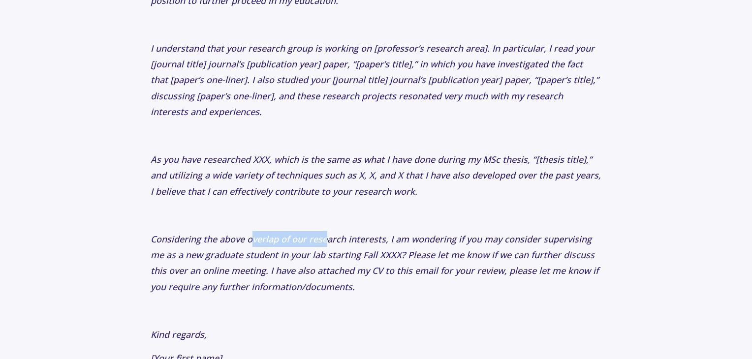
drag, startPoint x: 326, startPoint y: 225, endPoint x: 246, endPoint y: 223, distance: 79.7
click at [246, 233] on icon "Considering the above overlap of our research interests, I am wondering if you …" at bounding box center [375, 263] width 448 height 60
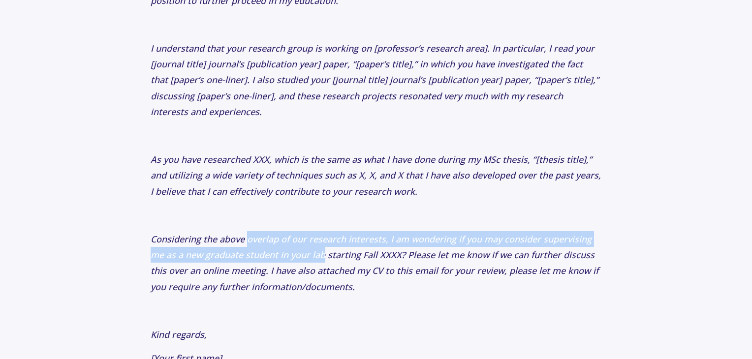
drag, startPoint x: 246, startPoint y: 223, endPoint x: 318, endPoint y: 231, distance: 72.8
click at [318, 231] on p "Considering the above overlap of our research interests, I am wondering if you …" at bounding box center [376, 263] width 451 height 64
drag, startPoint x: 318, startPoint y: 231, endPoint x: 243, endPoint y: 221, distance: 75.5
click at [243, 231] on p "Considering the above overlap of our research interests, I am wondering if you …" at bounding box center [376, 263] width 451 height 64
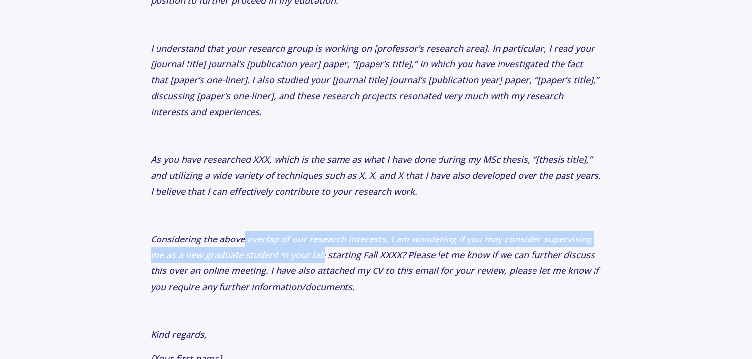
click at [243, 233] on icon "Considering the above overlap of our research interests, I am wondering if you …" at bounding box center [375, 263] width 448 height 60
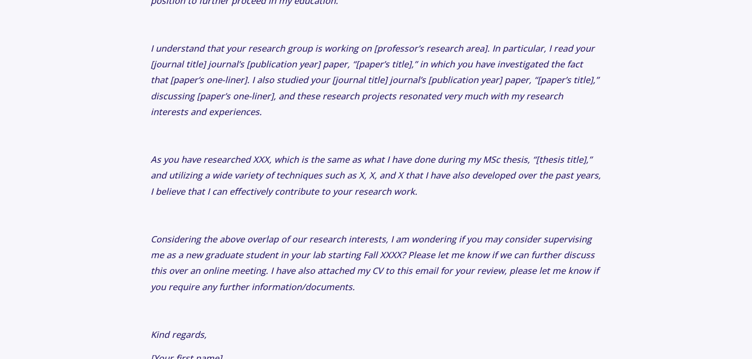
click at [242, 233] on icon "Considering the above overlap of our research interests, I am wondering if you …" at bounding box center [375, 263] width 448 height 60
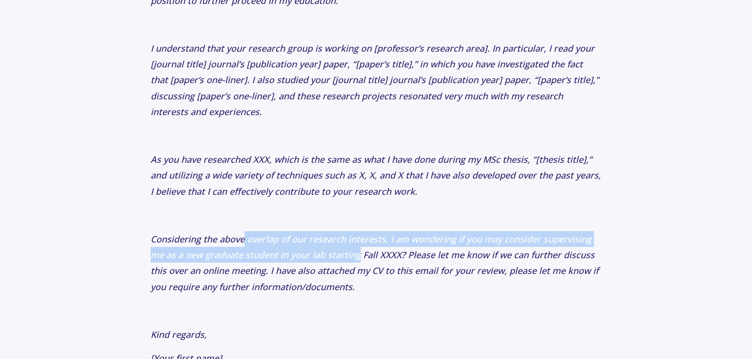
drag, startPoint x: 242, startPoint y: 221, endPoint x: 331, endPoint y: 234, distance: 89.9
click at [331, 234] on icon "Considering the above overlap of our research interests, I am wondering if you …" at bounding box center [375, 263] width 448 height 60
drag, startPoint x: 331, startPoint y: 234, endPoint x: 196, endPoint y: 215, distance: 136.5
click at [196, 231] on p "Considering the above overlap of our research interests, I am wondering if you …" at bounding box center [376, 263] width 451 height 64
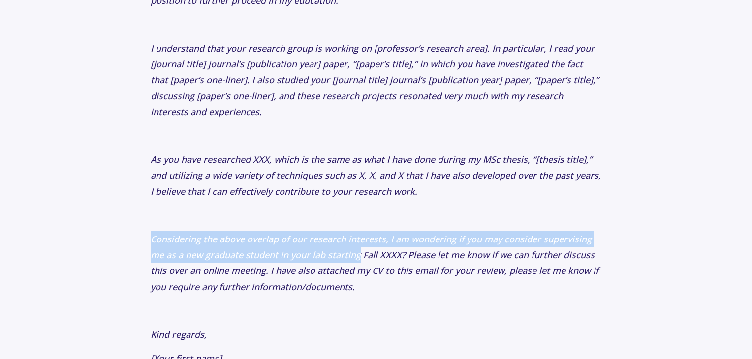
click at [196, 231] on p "Considering the above overlap of our research interests, I am wondering if you …" at bounding box center [376, 263] width 451 height 64
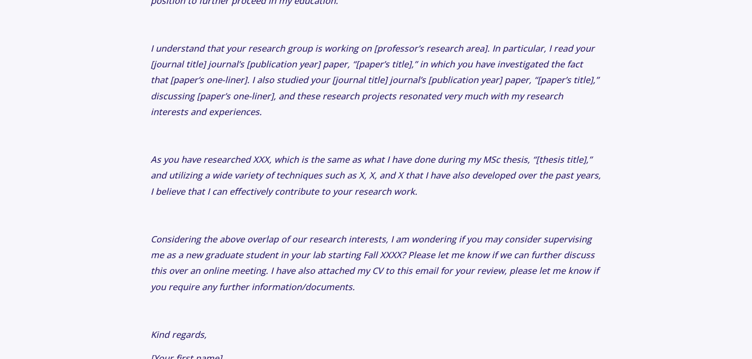
click at [201, 233] on icon "Considering the above overlap of our research interests, I am wondering if you …" at bounding box center [375, 263] width 448 height 60
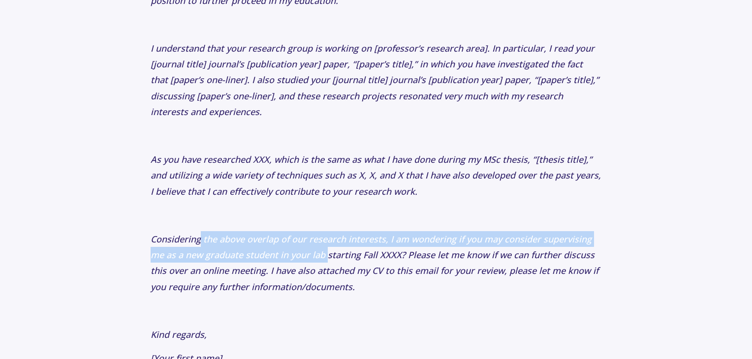
drag, startPoint x: 201, startPoint y: 216, endPoint x: 325, endPoint y: 244, distance: 126.6
click at [325, 244] on p "Considering the above overlap of our research interests, I am wondering if you …" at bounding box center [376, 263] width 451 height 64
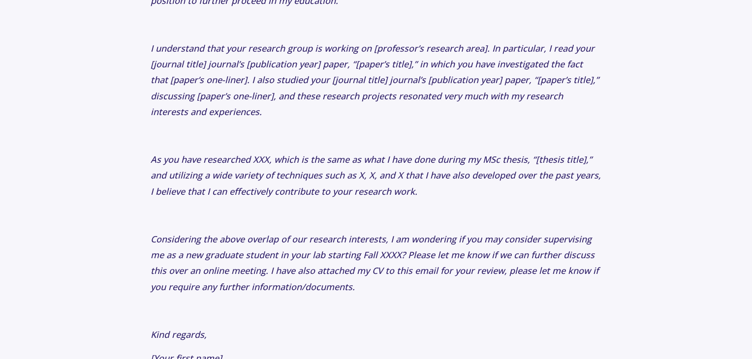
click at [337, 241] on icon "Considering the above overlap of our research interests, I am wondering if you …" at bounding box center [375, 263] width 448 height 60
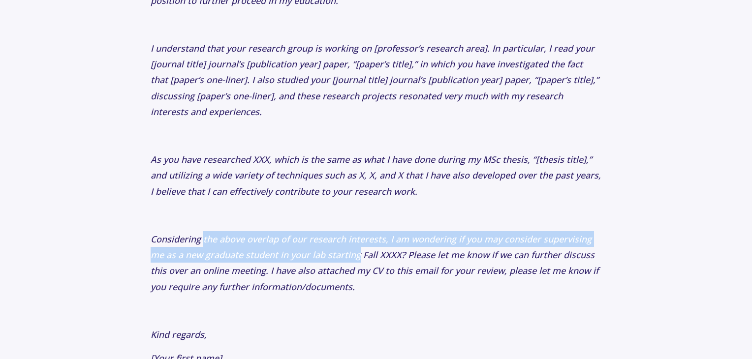
drag, startPoint x: 337, startPoint y: 241, endPoint x: 211, endPoint y: 219, distance: 128.2
click at [211, 233] on icon "Considering the above overlap of our research interests, I am wondering if you …" at bounding box center [375, 263] width 448 height 60
drag, startPoint x: 211, startPoint y: 219, endPoint x: 340, endPoint y: 237, distance: 130.1
click at [340, 237] on icon "Considering the above overlap of our research interests, I am wondering if you …" at bounding box center [375, 263] width 448 height 60
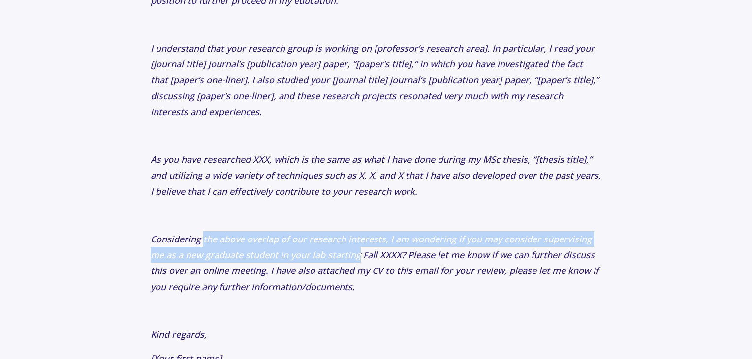
click at [340, 237] on icon "Considering the above overlap of our research interests, I am wondering if you …" at bounding box center [375, 263] width 448 height 60
drag, startPoint x: 340, startPoint y: 237, endPoint x: 211, endPoint y: 223, distance: 130.6
click at [211, 233] on icon "Considering the above overlap of our research interests, I am wondering if you …" at bounding box center [375, 263] width 448 height 60
drag, startPoint x: 211, startPoint y: 223, endPoint x: 318, endPoint y: 235, distance: 107.9
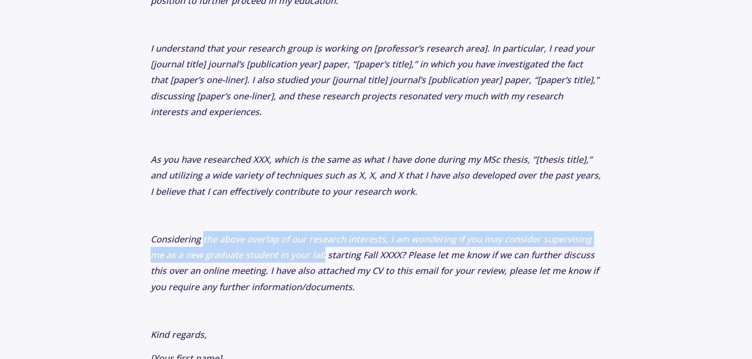
click at [318, 235] on icon "Considering the above overlap of our research interests, I am wondering if you …" at bounding box center [375, 263] width 448 height 60
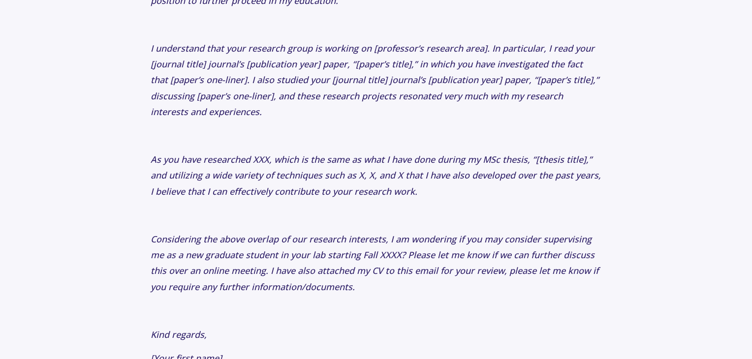
click at [335, 236] on icon "Considering the above overlap of our research interests, I am wondering if you …" at bounding box center [375, 263] width 448 height 60
drag, startPoint x: 335, startPoint y: 236, endPoint x: 413, endPoint y: 237, distance: 77.7
click at [413, 237] on icon "Considering the above overlap of our research interests, I am wondering if you …" at bounding box center [375, 263] width 448 height 60
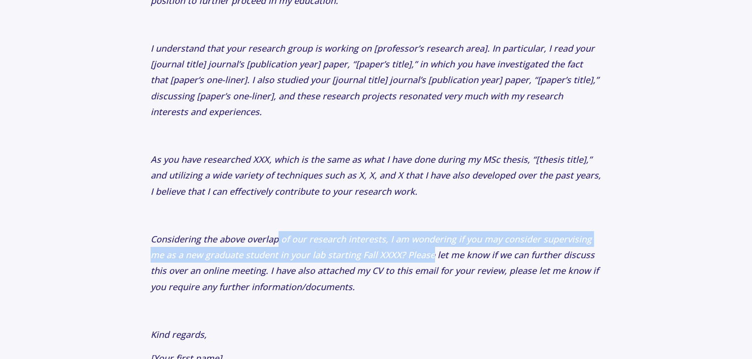
drag, startPoint x: 413, startPoint y: 237, endPoint x: 276, endPoint y: 221, distance: 138.1
click at [276, 233] on icon "Considering the above overlap of our research interests, I am wondering if you …" at bounding box center [375, 263] width 448 height 60
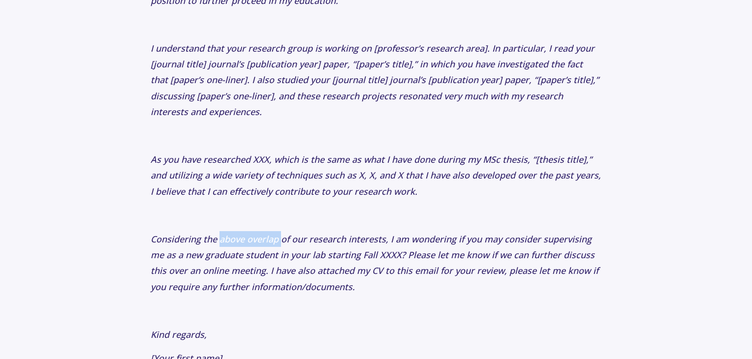
drag, startPoint x: 276, startPoint y: 221, endPoint x: 228, endPoint y: 221, distance: 47.7
click at [228, 233] on icon "Considering the above overlap of our research interests, I am wondering if you …" at bounding box center [375, 263] width 448 height 60
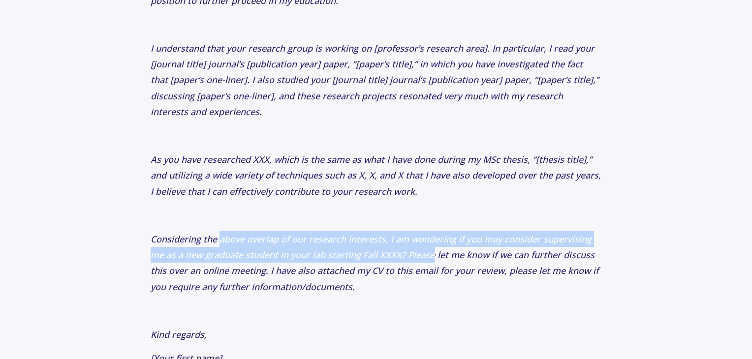
drag, startPoint x: 228, startPoint y: 221, endPoint x: 412, endPoint y: 237, distance: 184.6
click at [412, 237] on icon "Considering the above overlap of our research interests, I am wondering if you …" at bounding box center [375, 263] width 448 height 60
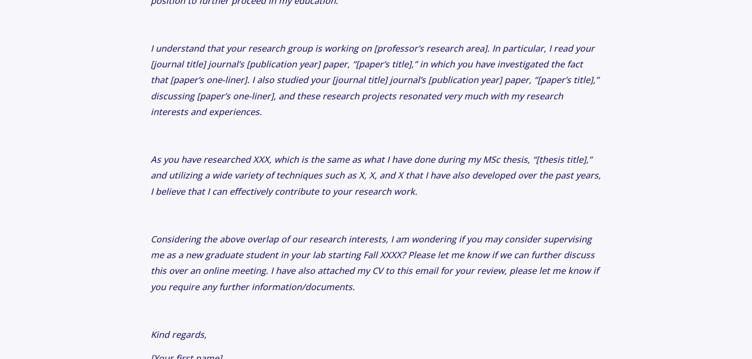
click at [389, 233] on icon "Considering the above overlap of our research interests, I am wondering if you …" at bounding box center [375, 263] width 448 height 60
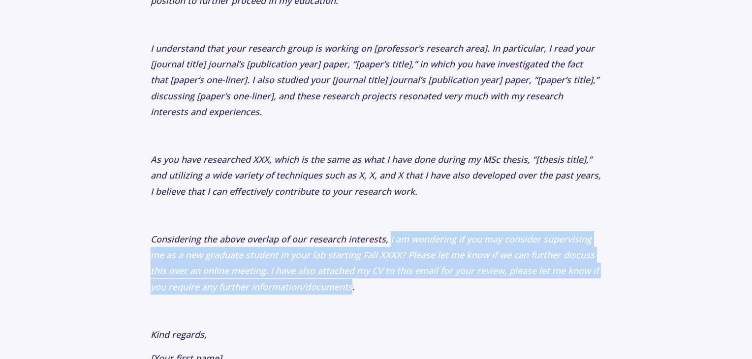
drag, startPoint x: 389, startPoint y: 221, endPoint x: 348, endPoint y: 268, distance: 62.0
click at [348, 268] on icon "Considering the above overlap of our research interests, I am wondering if you …" at bounding box center [375, 263] width 448 height 60
copy icon "I am wondering if you may consider supervising me as a new graduate student in …"
click at [256, 253] on icon "Considering the above overlap of our research interests, I am wondering if you …" at bounding box center [375, 263] width 448 height 60
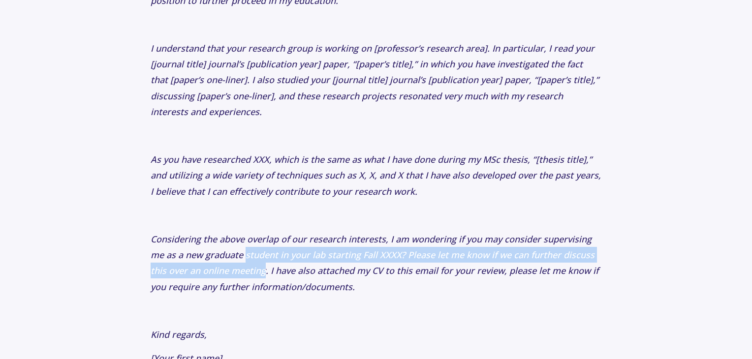
drag, startPoint x: 256, startPoint y: 253, endPoint x: 252, endPoint y: 239, distance: 15.2
click at [252, 239] on icon "Considering the above overlap of our research interests, I am wondering if you …" at bounding box center [375, 263] width 448 height 60
drag, startPoint x: 252, startPoint y: 239, endPoint x: 254, endPoint y: 254, distance: 15.4
click at [254, 254] on icon "Considering the above overlap of our research interests, I am wondering if you …" at bounding box center [375, 263] width 448 height 60
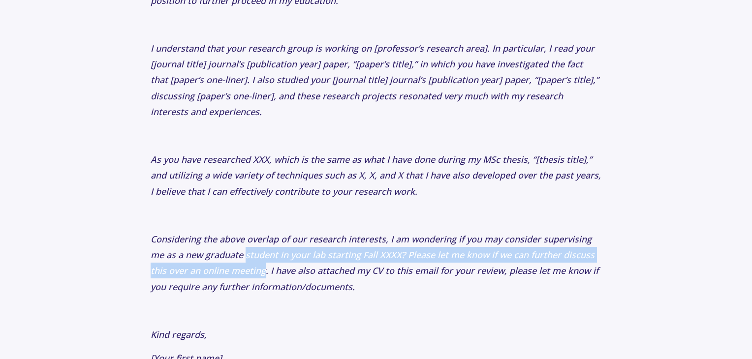
click at [254, 254] on icon "Considering the above overlap of our research interests, I am wondering if you …" at bounding box center [375, 263] width 448 height 60
drag, startPoint x: 254, startPoint y: 254, endPoint x: 244, endPoint y: 233, distance: 22.9
click at [244, 233] on icon "Considering the above overlap of our research interests, I am wondering if you …" at bounding box center [375, 263] width 448 height 60
drag, startPoint x: 244, startPoint y: 233, endPoint x: 278, endPoint y: 248, distance: 36.6
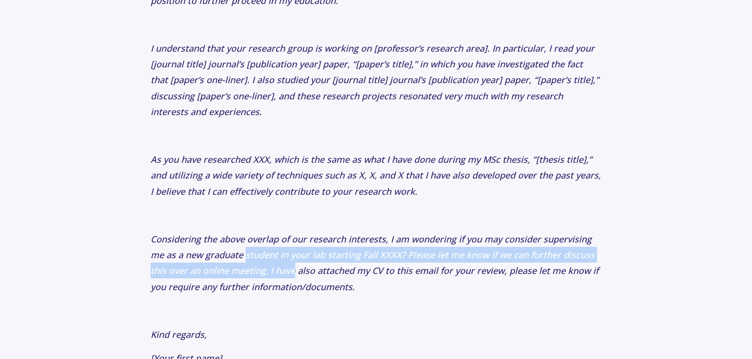
click at [278, 248] on icon "Considering the above overlap of our research interests, I am wondering if you …" at bounding box center [375, 263] width 448 height 60
drag, startPoint x: 278, startPoint y: 248, endPoint x: 218, endPoint y: 236, distance: 60.8
click at [218, 236] on icon "Considering the above overlap of our research interests, I am wondering if you …" at bounding box center [375, 263] width 448 height 60
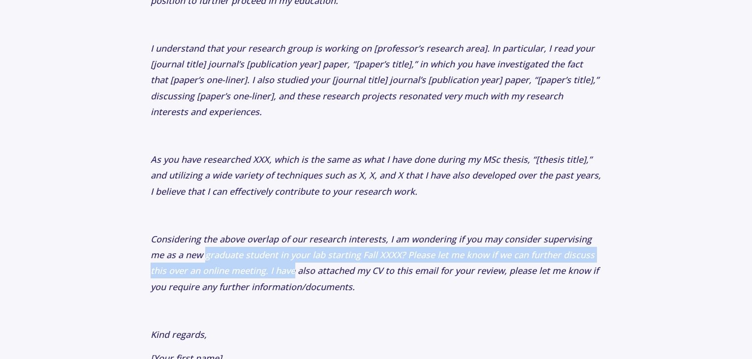
drag, startPoint x: 218, startPoint y: 236, endPoint x: 286, endPoint y: 249, distance: 69.3
click at [286, 249] on icon "Considering the above overlap of our research interests, I am wondering if you …" at bounding box center [375, 263] width 448 height 60
drag, startPoint x: 286, startPoint y: 249, endPoint x: 248, endPoint y: 238, distance: 40.0
click at [248, 238] on icon "Considering the above overlap of our research interests, I am wondering if you …" at bounding box center [375, 263] width 448 height 60
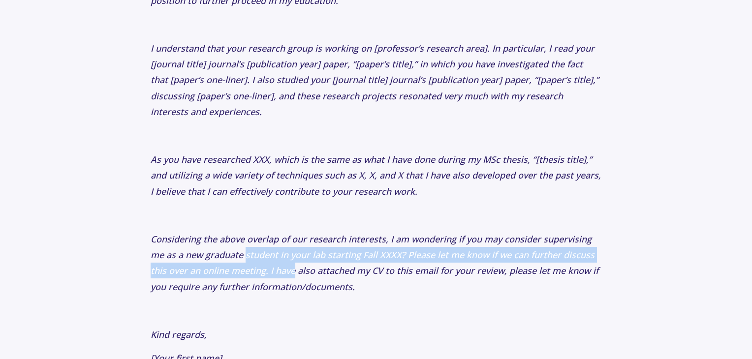
click at [248, 238] on icon "Considering the above overlap of our research interests, I am wondering if you …" at bounding box center [375, 263] width 448 height 60
drag, startPoint x: 248, startPoint y: 238, endPoint x: 287, endPoint y: 258, distance: 43.8
click at [287, 258] on icon "Considering the above overlap of our research interests, I am wondering if you …" at bounding box center [375, 263] width 448 height 60
drag, startPoint x: 287, startPoint y: 258, endPoint x: 224, endPoint y: 243, distance: 64.3
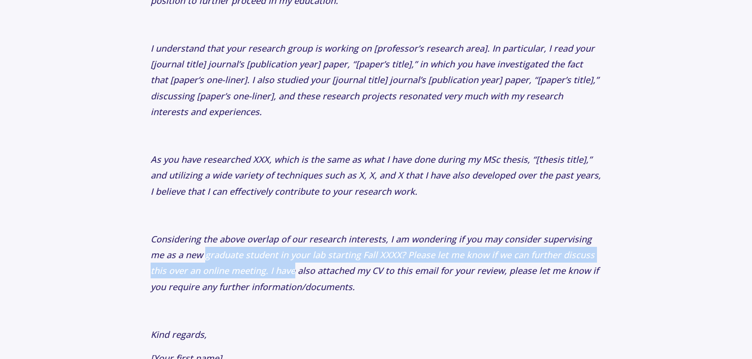
click at [224, 243] on icon "Considering the above overlap of our research interests, I am wondering if you …" at bounding box center [375, 263] width 448 height 60
drag, startPoint x: 224, startPoint y: 243, endPoint x: 268, endPoint y: 250, distance: 43.8
click at [268, 250] on icon "Considering the above overlap of our research interests, I am wondering if you …" at bounding box center [375, 263] width 448 height 60
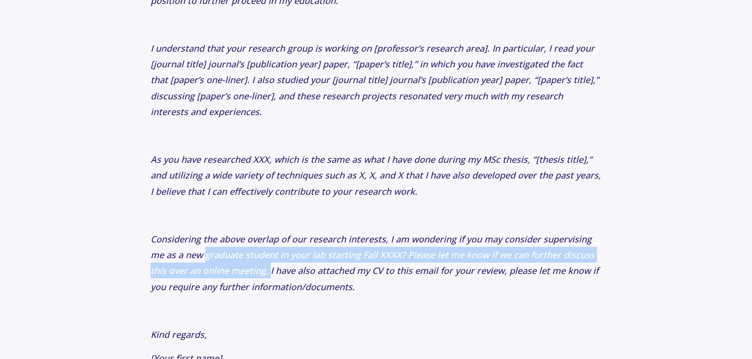
drag, startPoint x: 268, startPoint y: 250, endPoint x: 224, endPoint y: 236, distance: 46.0
click at [224, 236] on icon "Considering the above overlap of our research interests, I am wondering if you …" at bounding box center [375, 263] width 448 height 60
drag, startPoint x: 224, startPoint y: 236, endPoint x: 290, endPoint y: 249, distance: 67.7
click at [290, 249] on icon "Considering the above overlap of our research interests, I am wondering if you …" at bounding box center [375, 263] width 448 height 60
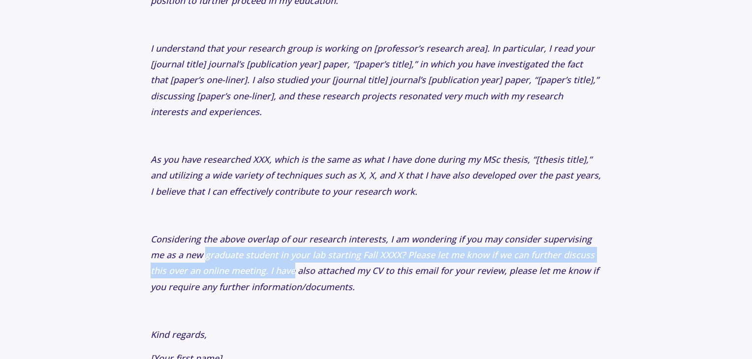
click at [290, 249] on icon "Considering the above overlap of our research interests, I am wondering if you …" at bounding box center [375, 263] width 448 height 60
drag, startPoint x: 290, startPoint y: 249, endPoint x: 248, endPoint y: 240, distance: 43.2
click at [248, 240] on icon "Considering the above overlap of our research interests, I am wondering if you …" at bounding box center [375, 263] width 448 height 60
drag, startPoint x: 248, startPoint y: 240, endPoint x: 283, endPoint y: 251, distance: 37.2
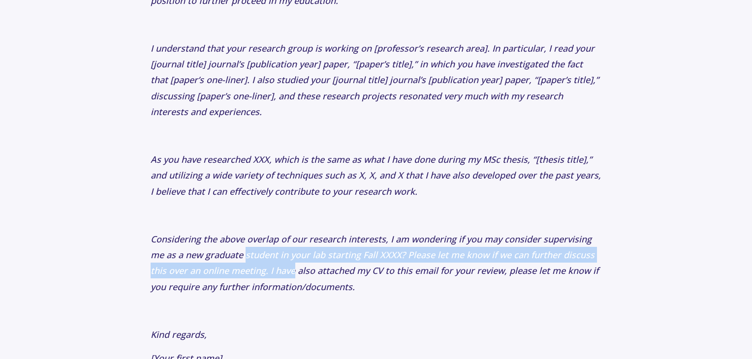
click at [283, 251] on icon "Considering the above overlap of our research interests, I am wondering if you …" at bounding box center [375, 263] width 448 height 60
drag, startPoint x: 283, startPoint y: 251, endPoint x: 258, endPoint y: 233, distance: 31.3
click at [258, 233] on icon "Considering the above overlap of our research interests, I am wondering if you …" at bounding box center [375, 263] width 448 height 60
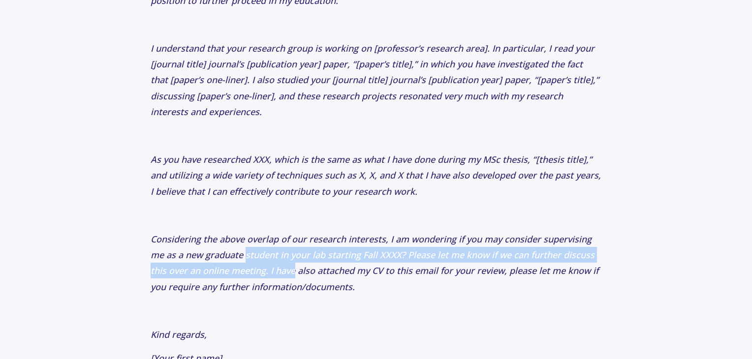
drag, startPoint x: 258, startPoint y: 233, endPoint x: 283, endPoint y: 249, distance: 29.9
click at [283, 249] on icon "Considering the above overlap of our research interests, I am wondering if you …" at bounding box center [375, 263] width 448 height 60
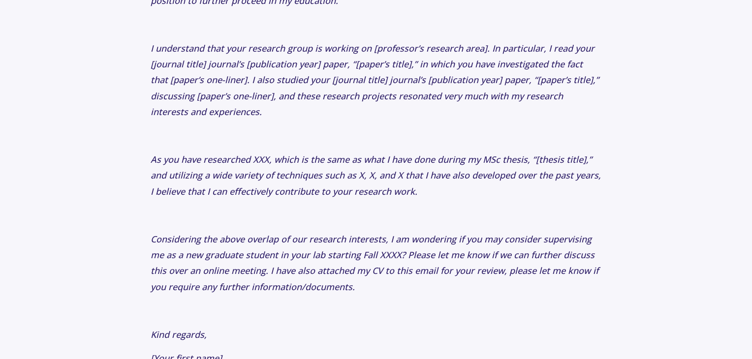
click at [239, 166] on p "As you have researched XXX, which is the same as what I have done during my MSc…" at bounding box center [376, 175] width 451 height 48
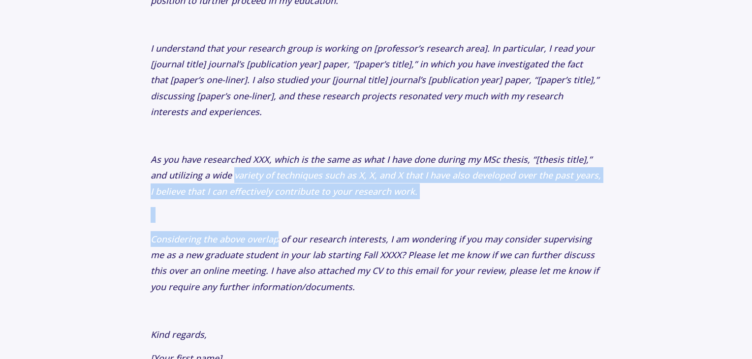
drag, startPoint x: 239, startPoint y: 166, endPoint x: 262, endPoint y: 230, distance: 68.0
click at [262, 231] on p "Considering the above overlap of our research interests, I am wondering if you …" at bounding box center [376, 263] width 451 height 64
drag, startPoint x: 262, startPoint y: 230, endPoint x: 263, endPoint y: 153, distance: 76.7
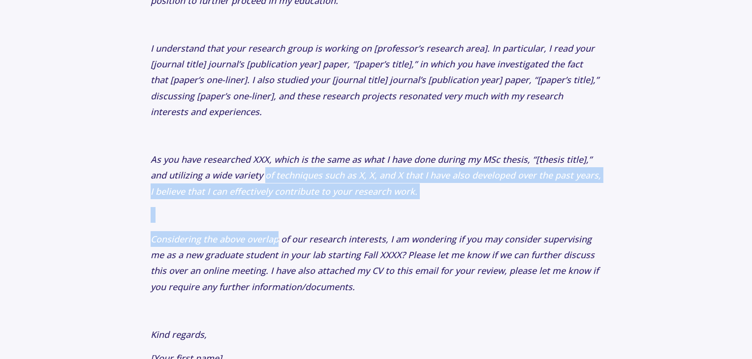
click at [263, 153] on icon "As you have researched XXX, which is the same as what I have done during my MSc…" at bounding box center [376, 175] width 450 height 44
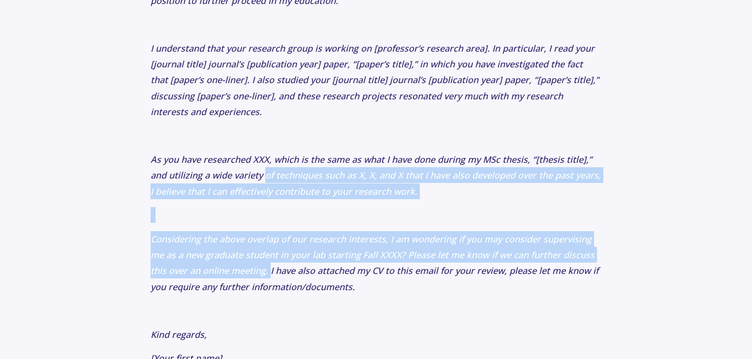
drag, startPoint x: 263, startPoint y: 153, endPoint x: 267, endPoint y: 247, distance: 93.5
click at [267, 247] on p "Considering the above overlap of our research interests, I am wondering if you …" at bounding box center [376, 263] width 451 height 64
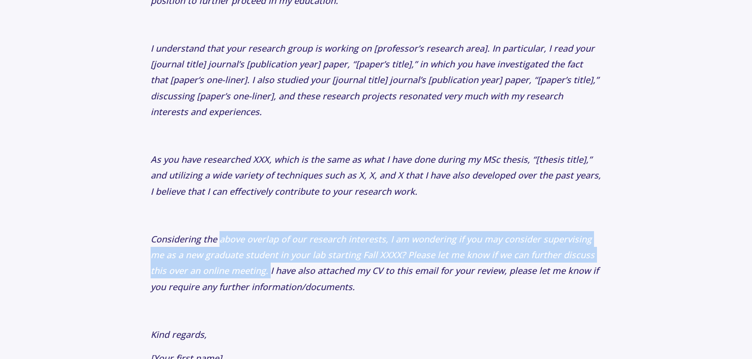
drag, startPoint x: 267, startPoint y: 247, endPoint x: 228, endPoint y: 230, distance: 42.3
click at [228, 231] on p "Considering the above overlap of our research interests, I am wondering if you …" at bounding box center [376, 263] width 451 height 64
drag, startPoint x: 228, startPoint y: 230, endPoint x: 255, endPoint y: 257, distance: 38.3
click at [255, 257] on p "Considering the above overlap of our research interests, I am wondering if you …" at bounding box center [376, 263] width 451 height 64
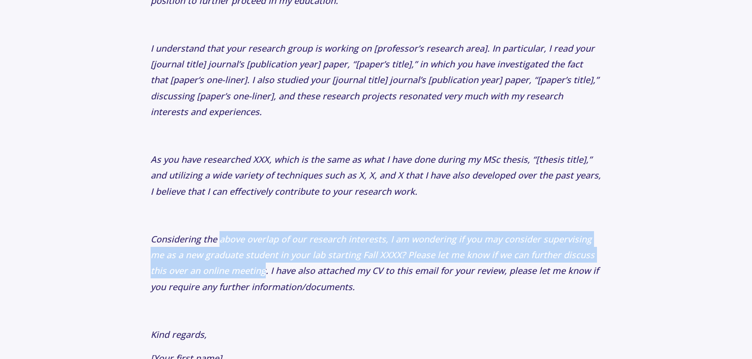
click at [255, 257] on icon "Considering the above overlap of our research interests, I am wondering if you …" at bounding box center [375, 263] width 448 height 60
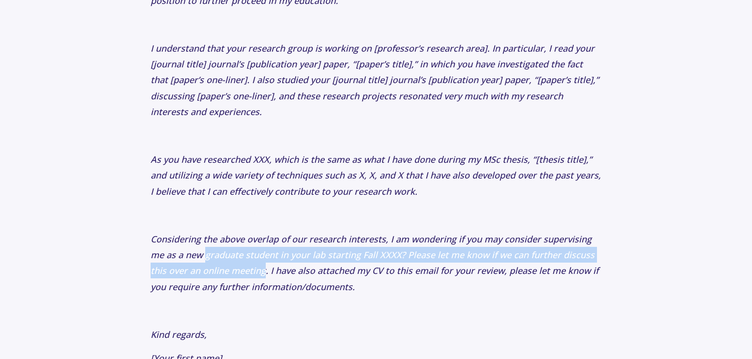
drag, startPoint x: 255, startPoint y: 257, endPoint x: 237, endPoint y: 246, distance: 21.4
click at [237, 246] on p "Considering the above overlap of our research interests, I am wondering if you …" at bounding box center [376, 263] width 451 height 64
drag, startPoint x: 237, startPoint y: 246, endPoint x: 277, endPoint y: 258, distance: 42.2
click at [277, 258] on p "Considering the above overlap of our research interests, I am wondering if you …" at bounding box center [376, 263] width 451 height 64
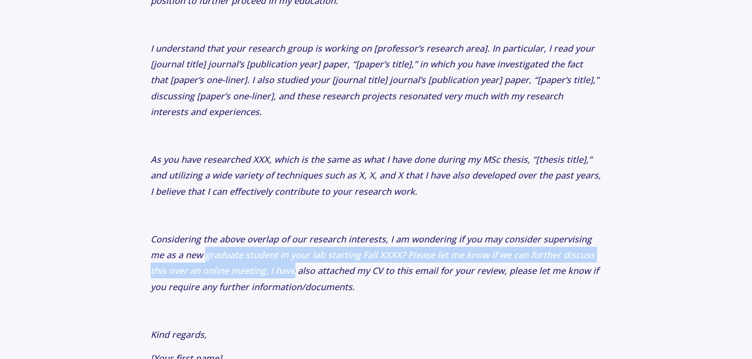
click at [277, 258] on icon "Considering the above overlap of our research interests, I am wondering if you …" at bounding box center [375, 263] width 448 height 60
drag, startPoint x: 277, startPoint y: 258, endPoint x: 236, endPoint y: 241, distance: 45.2
click at [236, 241] on icon "Considering the above overlap of our research interests, I am wondering if you …" at bounding box center [375, 263] width 448 height 60
drag, startPoint x: 236, startPoint y: 241, endPoint x: 282, endPoint y: 258, distance: 49.8
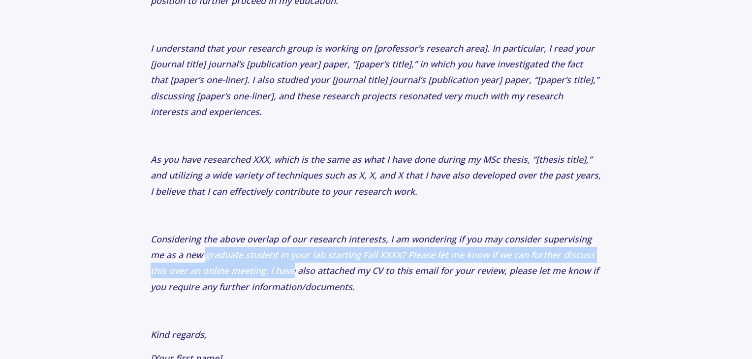
click at [282, 258] on icon "Considering the above overlap of our research interests, I am wondering if you …" at bounding box center [375, 263] width 448 height 60
drag, startPoint x: 282, startPoint y: 258, endPoint x: 213, endPoint y: 242, distance: 71.3
click at [213, 242] on icon "Considering the above overlap of our research interests, I am wondering if you …" at bounding box center [375, 263] width 448 height 60
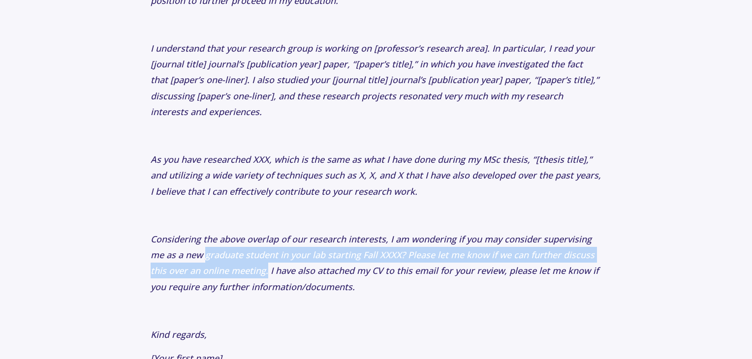
drag, startPoint x: 213, startPoint y: 242, endPoint x: 263, endPoint y: 253, distance: 51.5
click at [263, 253] on icon "Considering the above overlap of our research interests, I am wondering if you …" at bounding box center [375, 263] width 448 height 60
drag, startPoint x: 263, startPoint y: 253, endPoint x: 210, endPoint y: 237, distance: 55.5
click at [210, 237] on icon "Considering the above overlap of our research interests, I am wondering if you …" at bounding box center [375, 263] width 448 height 60
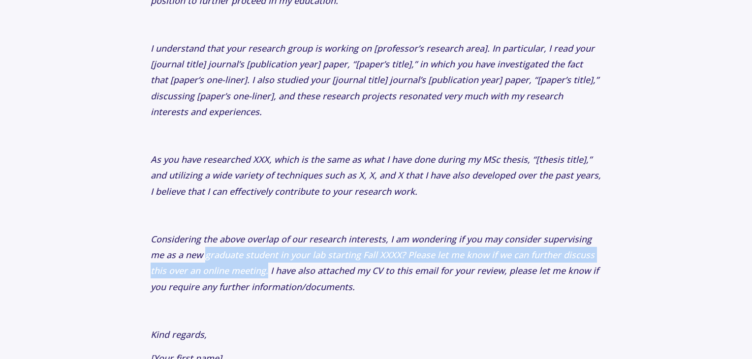
click at [210, 237] on icon "Considering the above overlap of our research interests, I am wondering if you …" at bounding box center [375, 263] width 448 height 60
drag, startPoint x: 210, startPoint y: 237, endPoint x: 247, endPoint y: 253, distance: 40.6
click at [247, 253] on icon "Considering the above overlap of our research interests, I am wondering if you …" at bounding box center [375, 263] width 448 height 60
drag, startPoint x: 247, startPoint y: 253, endPoint x: 225, endPoint y: 242, distance: 24.4
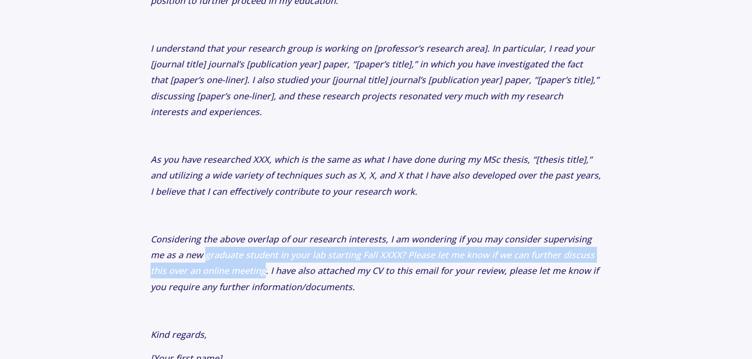
click at [225, 242] on icon "Considering the above overlap of our research interests, I am wondering if you …" at bounding box center [375, 263] width 448 height 60
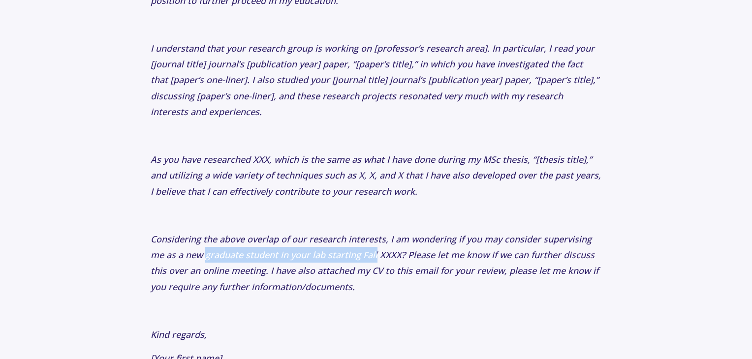
drag, startPoint x: 225, startPoint y: 242, endPoint x: 369, endPoint y: 241, distance: 143.6
click at [369, 241] on icon "Considering the above overlap of our research interests, I am wondering if you …" at bounding box center [375, 263] width 448 height 60
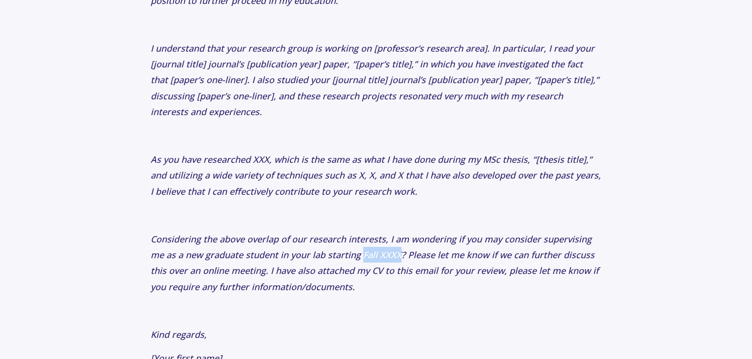
drag, startPoint x: 369, startPoint y: 241, endPoint x: 378, endPoint y: 241, distance: 8.9
click at [378, 241] on icon "Considering the above overlap of our research interests, I am wondering if you …" at bounding box center [375, 263] width 448 height 60
drag, startPoint x: 378, startPoint y: 241, endPoint x: 511, endPoint y: 242, distance: 132.8
click at [511, 242] on icon "Considering the above overlap of our research interests, I am wondering if you …" at bounding box center [375, 263] width 448 height 60
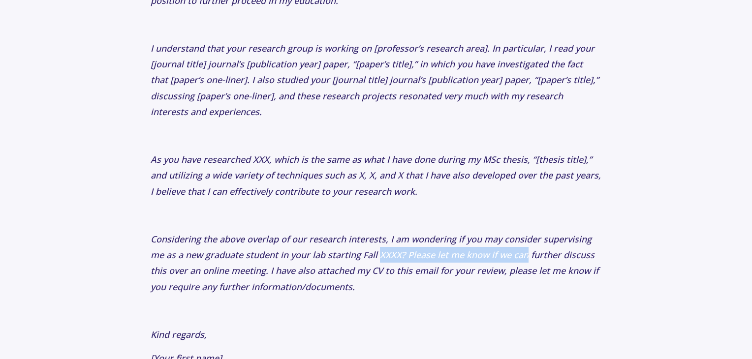
click at [511, 242] on icon "Considering the above overlap of our research interests, I am wondering if you …" at bounding box center [375, 263] width 448 height 60
drag, startPoint x: 511, startPoint y: 242, endPoint x: 318, endPoint y: 235, distance: 193.0
click at [318, 235] on icon "Considering the above overlap of our research interests, I am wondering if you …" at bounding box center [375, 263] width 448 height 60
click at [420, 237] on icon "Considering the above overlap of our research interests, I am wondering if you …" at bounding box center [375, 263] width 448 height 60
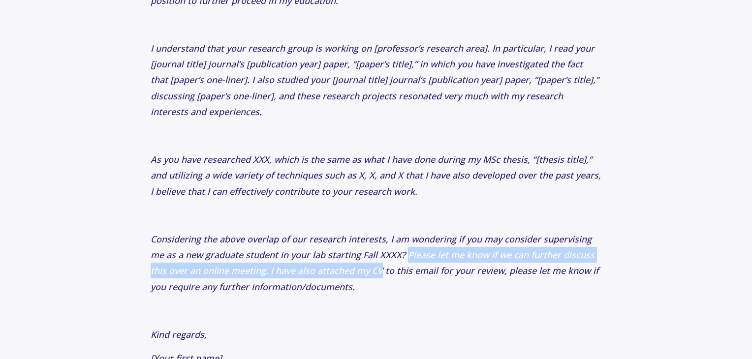
drag, startPoint x: 420, startPoint y: 237, endPoint x: 374, endPoint y: 253, distance: 48.5
click at [374, 253] on icon "Considering the above overlap of our research interests, I am wondering if you …" at bounding box center [375, 263] width 448 height 60
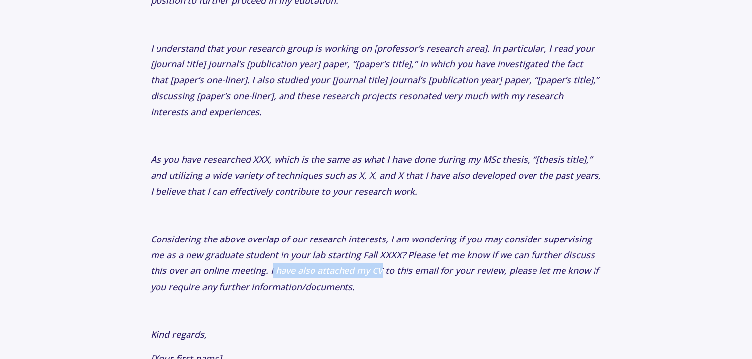
drag, startPoint x: 374, startPoint y: 253, endPoint x: 272, endPoint y: 250, distance: 102.9
click at [272, 250] on icon "Considering the above overlap of our research interests, I am wondering if you …" at bounding box center [375, 263] width 448 height 60
click at [271, 249] on icon "Considering the above overlap of our research interests, I am wondering if you …" at bounding box center [375, 263] width 448 height 60
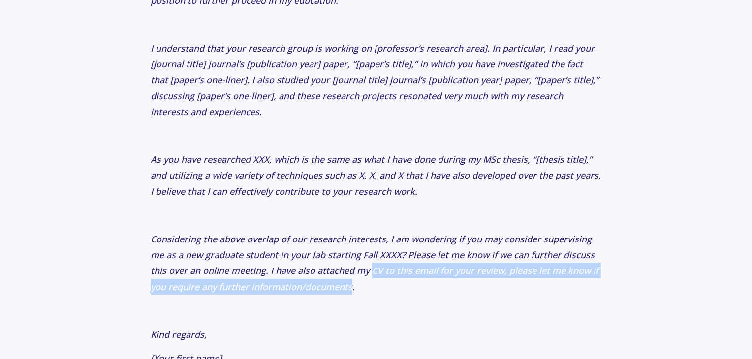
drag, startPoint x: 271, startPoint y: 249, endPoint x: 319, endPoint y: 274, distance: 53.7
click at [319, 274] on icon "Considering the above overlap of our research interests, I am wondering if you …" at bounding box center [375, 263] width 448 height 60
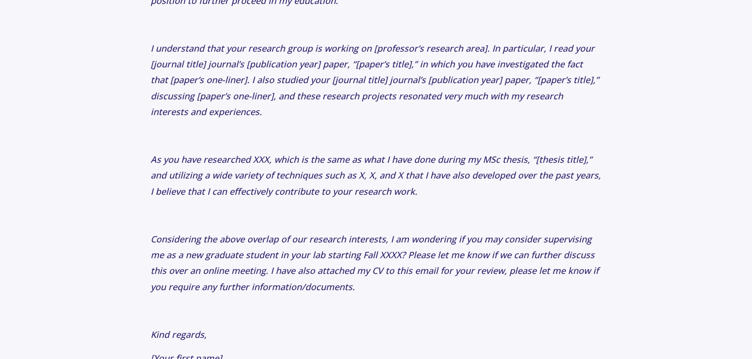
click at [514, 253] on icon "Considering the above overlap of our research interests, I am wondering if you …" at bounding box center [375, 263] width 448 height 60
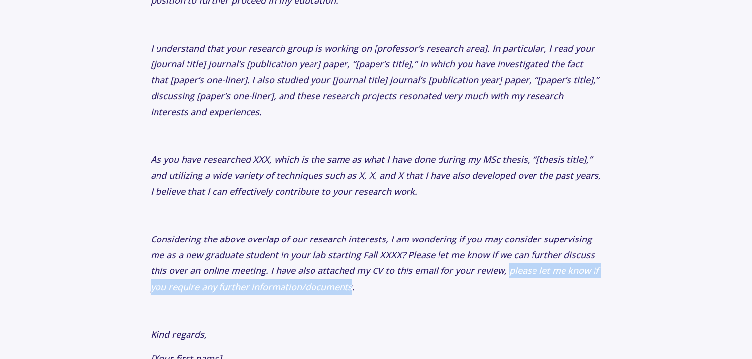
drag, startPoint x: 514, startPoint y: 253, endPoint x: 346, endPoint y: 273, distance: 169.0
click at [346, 273] on icon "Considering the above overlap of our research interests, I am wondering if you …" at bounding box center [375, 263] width 448 height 60
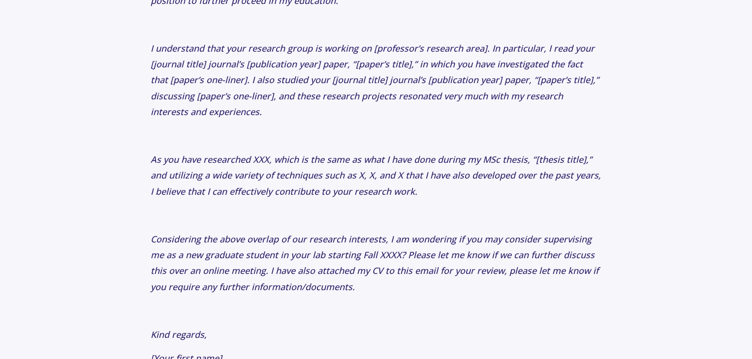
click at [436, 255] on icon "Considering the above overlap of our research interests, I am wondering if you …" at bounding box center [375, 263] width 448 height 60
click at [426, 255] on icon "Considering the above overlap of our research interests, I am wondering if you …" at bounding box center [375, 263] width 448 height 60
drag, startPoint x: 426, startPoint y: 255, endPoint x: 497, endPoint y: 255, distance: 70.3
click at [497, 255] on icon "Considering the above overlap of our research interests, I am wondering if you …" at bounding box center [375, 263] width 448 height 60
